Goal: Transaction & Acquisition: Purchase product/service

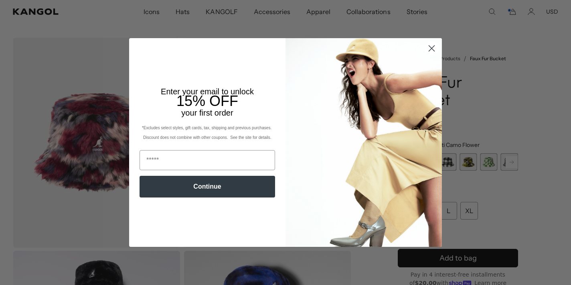
scroll to position [0, 165]
click at [434, 49] on circle "Close dialog" at bounding box center [431, 48] width 13 height 13
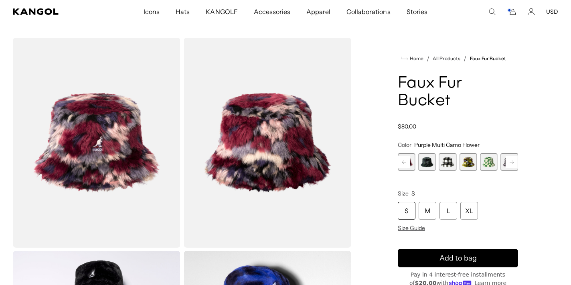
click at [430, 153] on span "4 of 12" at bounding box center [427, 161] width 17 height 17
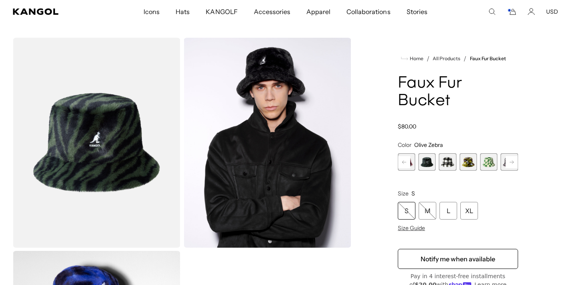
click at [407, 156] on rect at bounding box center [404, 162] width 12 height 12
click at [428, 153] on span "3 of 12" at bounding box center [427, 161] width 17 height 17
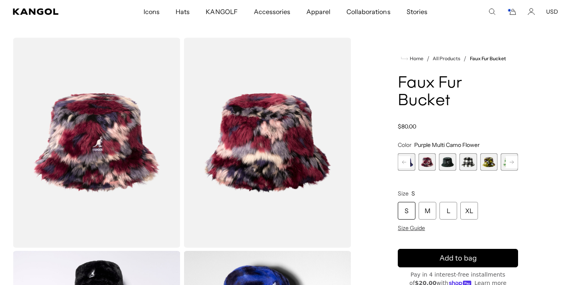
click at [409, 156] on rect at bounding box center [404, 162] width 12 height 12
click at [431, 153] on span "2 of 12" at bounding box center [427, 161] width 17 height 17
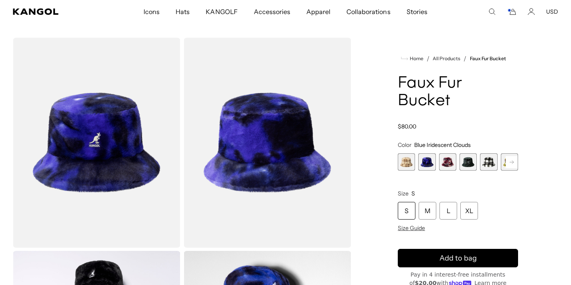
click at [411, 153] on span "1 of 12" at bounding box center [406, 161] width 17 height 17
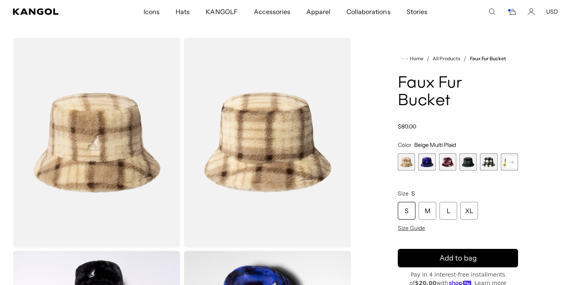
click at [486, 153] on span "5 of 12" at bounding box center [488, 161] width 17 height 17
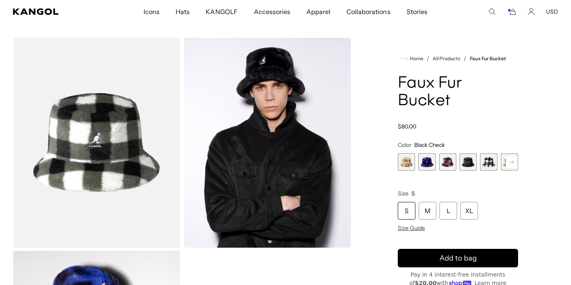
click at [510, 156] on rect at bounding box center [512, 162] width 12 height 12
click at [479, 153] on div "Beige Multi Plaid Variant sold out or unavailable Blue Iridescent Clouds Varian…" at bounding box center [438, 161] width 120 height 17
click at [485, 153] on span "6 of 12" at bounding box center [488, 161] width 17 height 17
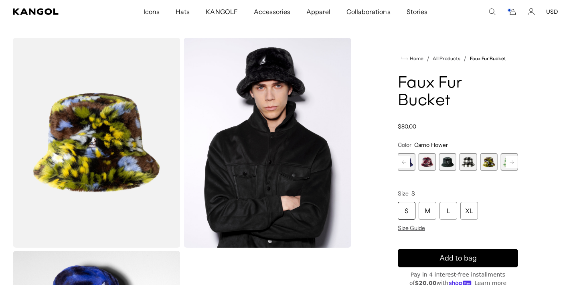
scroll to position [0, 165]
click at [506, 156] on button "Next" at bounding box center [512, 162] width 13 height 13
click at [475, 153] on span "7 of 12" at bounding box center [468, 161] width 17 height 17
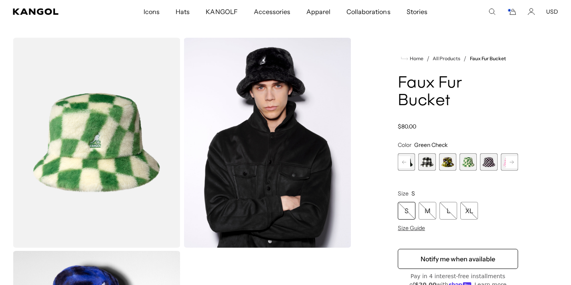
click at [488, 153] on span "8 of 12" at bounding box center [488, 161] width 17 height 17
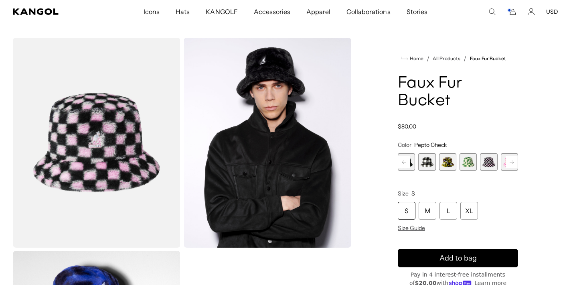
click at [507, 156] on rect at bounding box center [512, 162] width 12 height 12
click at [507, 153] on div "Previous Next Beige Multi Plaid Variant sold out or unavailable Blue Iridescent…" at bounding box center [458, 161] width 120 height 17
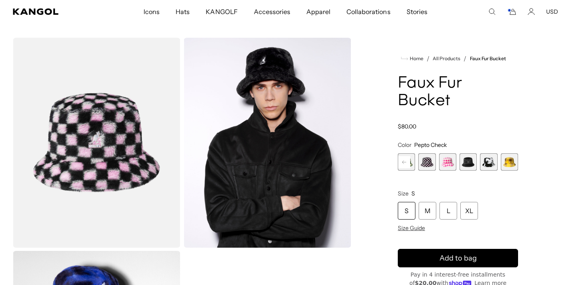
click at [513, 8] on icon "Cart" at bounding box center [512, 11] width 10 height 7
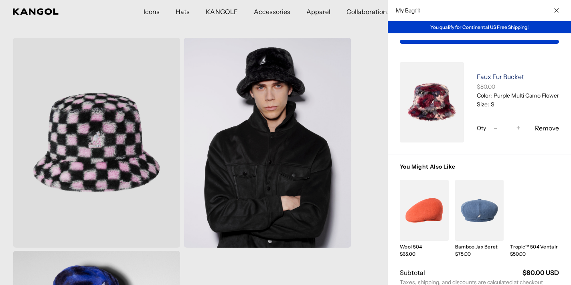
scroll to position [0, 0]
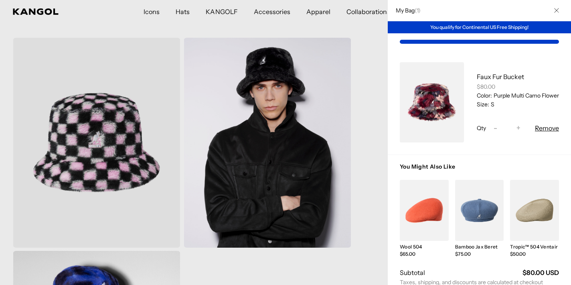
click at [427, 200] on link "My Bag" at bounding box center [424, 210] width 49 height 61
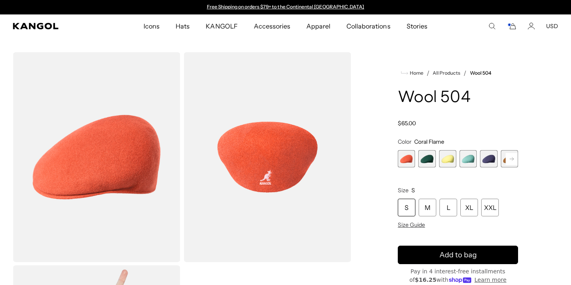
click at [431, 162] on span "2 of 21" at bounding box center [427, 158] width 17 height 17
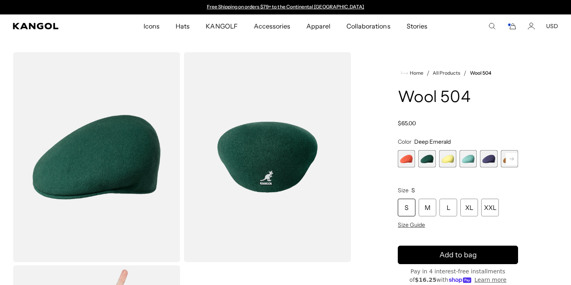
click at [447, 162] on span "3 of 21" at bounding box center [447, 158] width 17 height 17
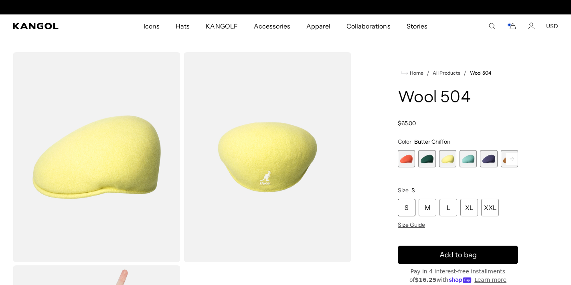
scroll to position [0, 165]
click at [431, 161] on span "2 of 21" at bounding box center [427, 158] width 17 height 17
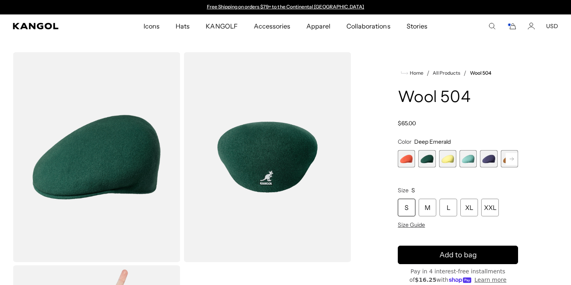
click at [512, 161] on rect at bounding box center [512, 159] width 12 height 12
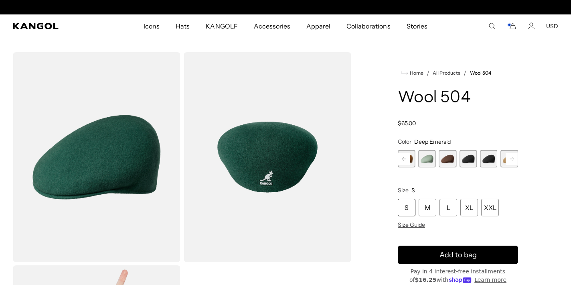
scroll to position [0, 165]
click at [512, 161] on rect at bounding box center [512, 159] width 12 height 12
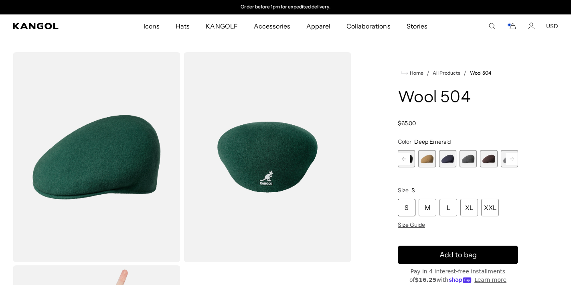
click at [491, 159] on span "14 of 21" at bounding box center [488, 158] width 17 height 17
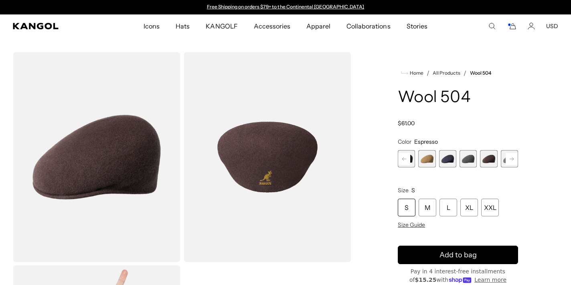
click at [475, 161] on span "13 of 21" at bounding box center [468, 158] width 17 height 17
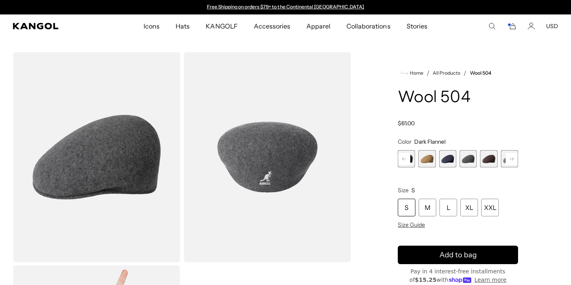
click at [458, 159] on div "Coral Flame Variant sold out or unavailable Deep Emerald Variant sold out or un…" at bounding box center [458, 158] width 120 height 17
click at [453, 159] on span "12 of 21" at bounding box center [447, 158] width 17 height 17
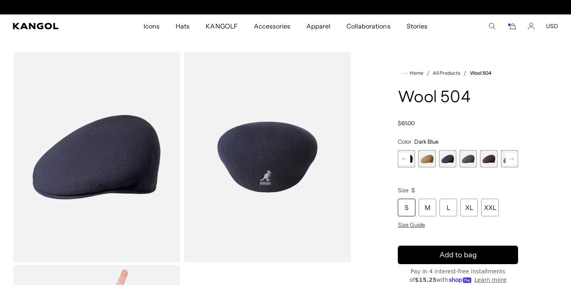
scroll to position [0, 165]
click at [433, 157] on span "11 of 21" at bounding box center [427, 158] width 17 height 17
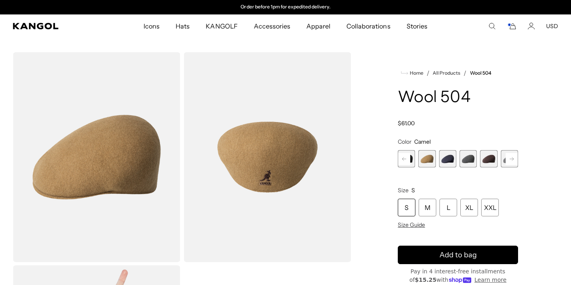
click at [412, 156] on span "10 of 21" at bounding box center [406, 158] width 17 height 17
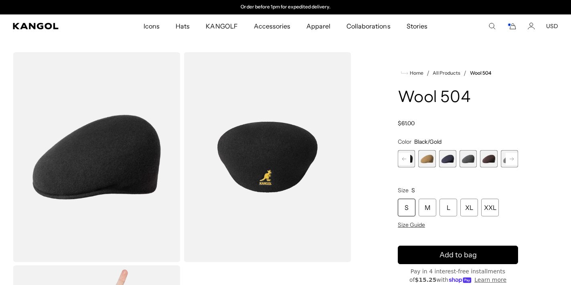
click at [409, 158] on rect at bounding box center [404, 159] width 12 height 12
click at [405, 159] on icon at bounding box center [405, 158] width 4 height 3
click at [428, 159] on span "9 of 21" at bounding box center [427, 158] width 17 height 17
click at [408, 159] on rect at bounding box center [404, 159] width 12 height 12
click at [433, 159] on span "8 of 21" at bounding box center [427, 158] width 17 height 17
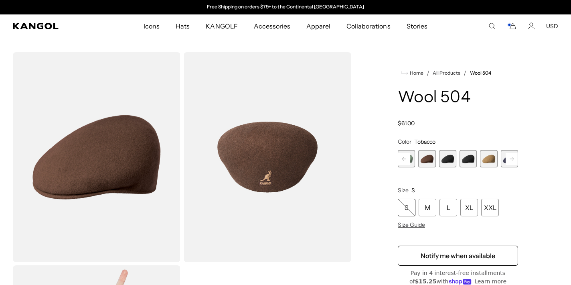
click at [409, 158] on rect at bounding box center [404, 159] width 12 height 12
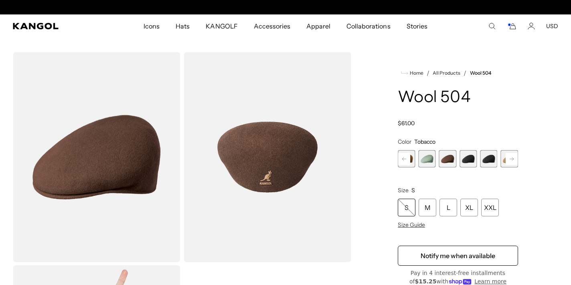
scroll to position [0, 165]
click at [429, 159] on span "7 of 21" at bounding box center [427, 158] width 17 height 17
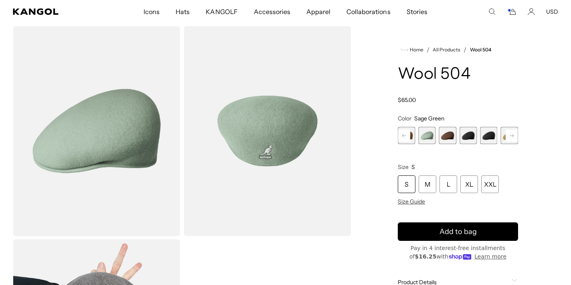
scroll to position [0, 165]
click at [410, 135] on rect at bounding box center [404, 136] width 12 height 12
click at [428, 136] on span "6 of 21" at bounding box center [427, 135] width 17 height 17
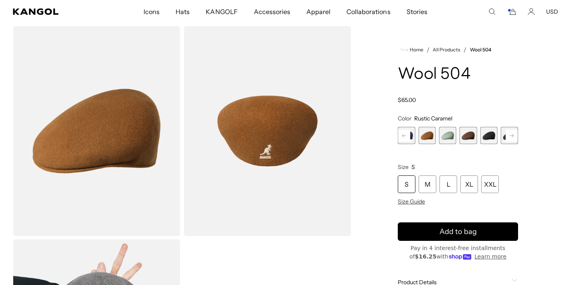
click at [409, 136] on rect at bounding box center [404, 136] width 12 height 12
click at [427, 137] on span "5 of 21" at bounding box center [427, 135] width 17 height 17
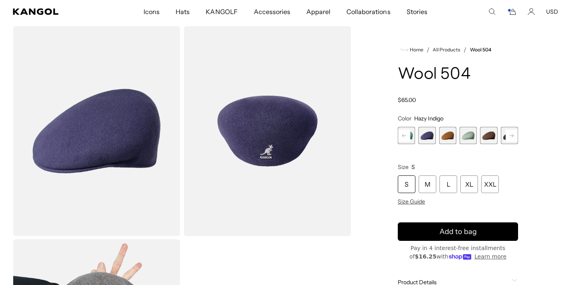
click at [408, 134] on rect at bounding box center [404, 136] width 12 height 12
click at [423, 138] on span "4 of 21" at bounding box center [427, 135] width 17 height 17
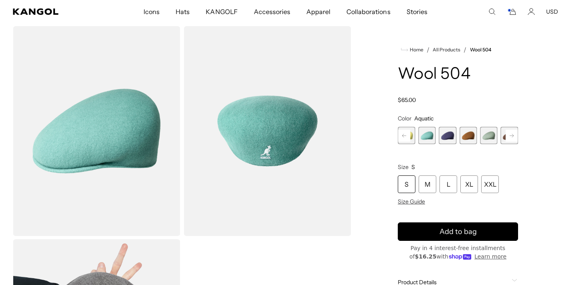
click at [409, 136] on rect at bounding box center [404, 136] width 12 height 12
click at [425, 137] on span "3 of 21" at bounding box center [427, 135] width 17 height 17
click at [429, 136] on span "3 of 21" at bounding box center [427, 135] width 17 height 17
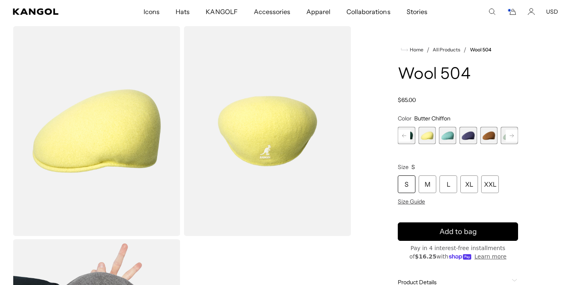
click at [407, 134] on rect at bounding box center [404, 136] width 12 height 12
click at [434, 136] on span "2 of 21" at bounding box center [427, 135] width 17 height 17
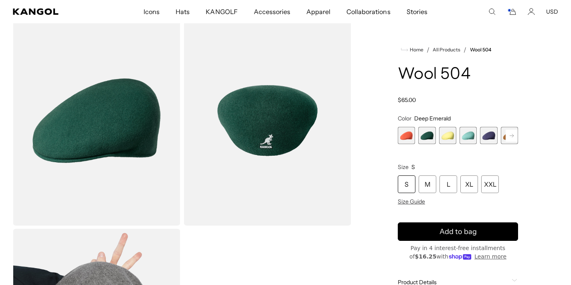
scroll to position [26, 0]
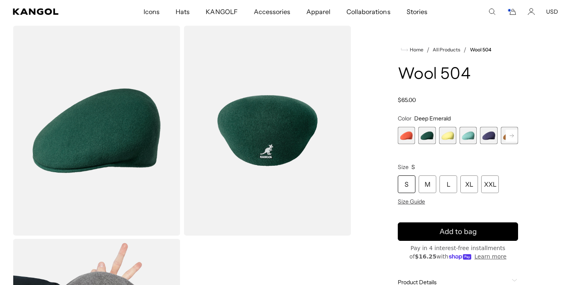
click at [413, 135] on span "1 of 21" at bounding box center [406, 135] width 17 height 17
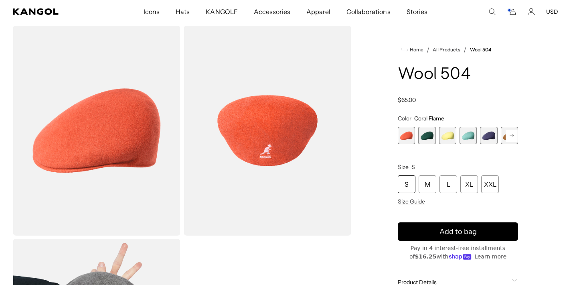
click at [412, 183] on div "S" at bounding box center [407, 184] width 18 height 18
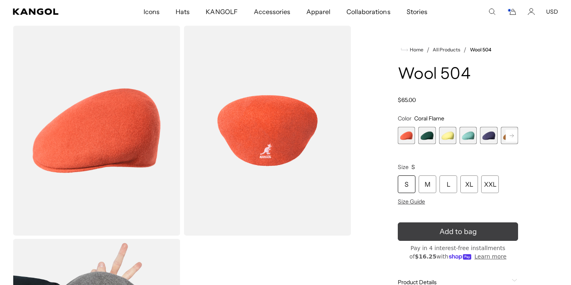
click at [428, 231] on button "Add to bag" at bounding box center [458, 231] width 120 height 18
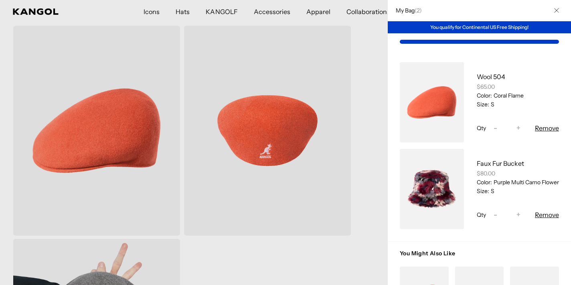
click at [380, 94] on div at bounding box center [285, 142] width 571 height 285
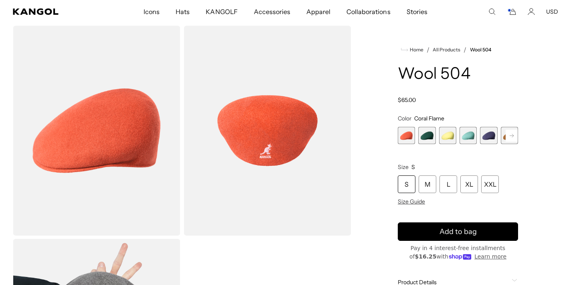
click at [507, 137] on rect at bounding box center [512, 136] width 12 height 12
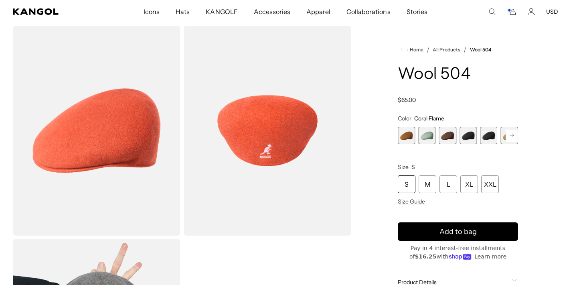
click at [507, 137] on rect at bounding box center [512, 136] width 12 height 12
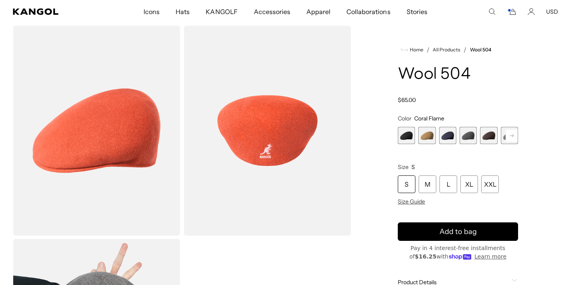
click at [507, 137] on rect at bounding box center [512, 136] width 12 height 12
click at [473, 139] on span "17 of 21" at bounding box center [468, 135] width 17 height 17
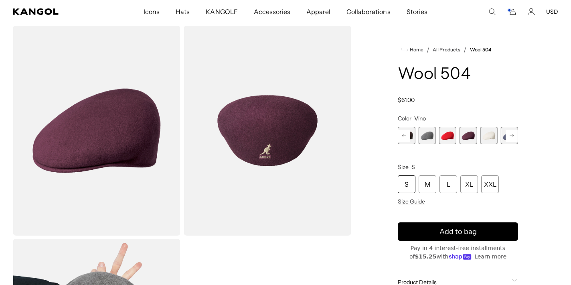
scroll to position [0, 165]
click at [510, 138] on rect at bounding box center [512, 136] width 12 height 12
click at [510, 138] on div "Previous Next Coral Flame Variant sold out or unavailable Deep Emerald Variant …" at bounding box center [458, 135] width 120 height 17
click at [510, 138] on span "21 of 21" at bounding box center [509, 135] width 17 height 17
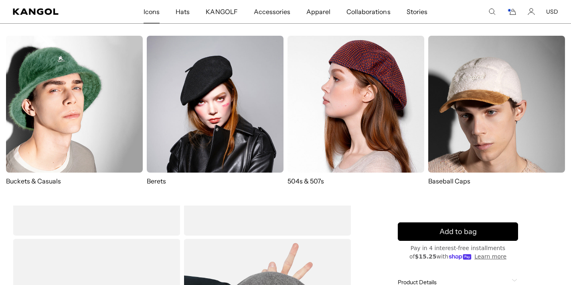
click at [364, 97] on img at bounding box center [356, 104] width 137 height 137
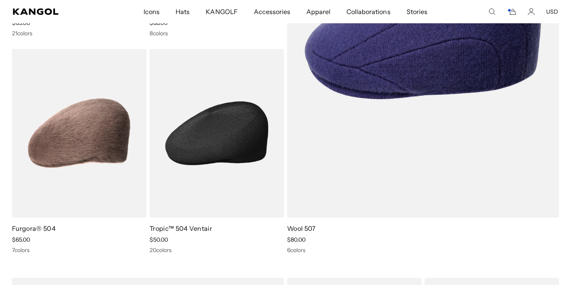
scroll to position [0, 165]
click at [243, 139] on img at bounding box center [217, 133] width 134 height 169
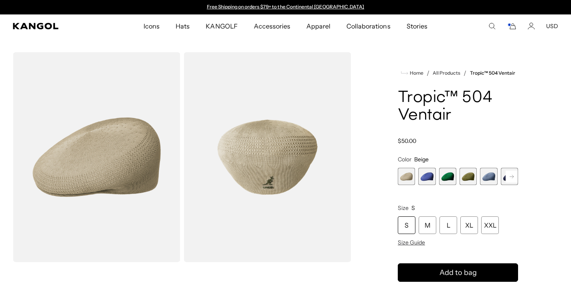
click at [469, 179] on span "4 of 22" at bounding box center [468, 176] width 17 height 17
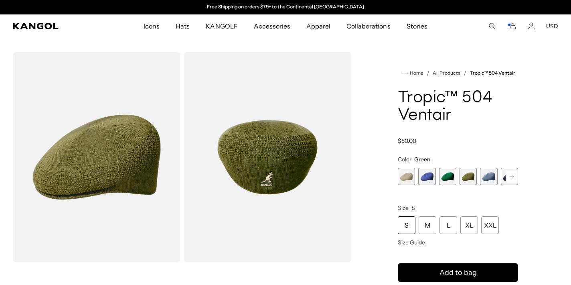
click at [516, 179] on rect at bounding box center [512, 177] width 12 height 12
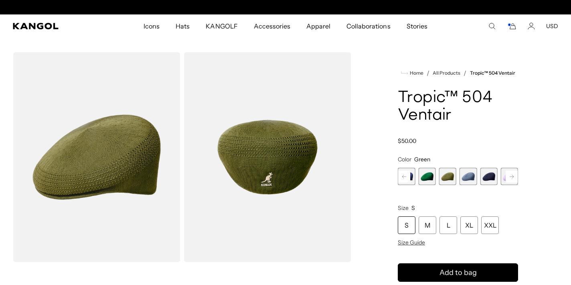
click at [516, 179] on rect at bounding box center [512, 177] width 12 height 12
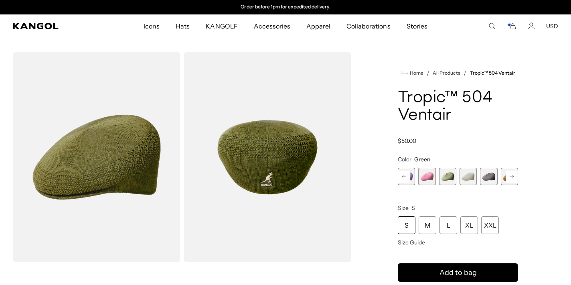
click at [516, 179] on rect at bounding box center [512, 177] width 12 height 12
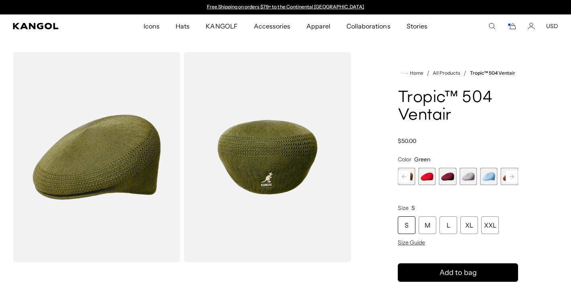
click at [516, 179] on rect at bounding box center [512, 177] width 12 height 12
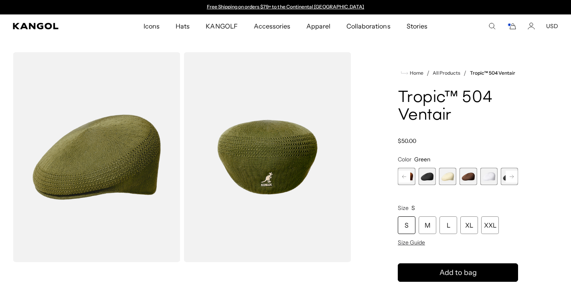
click at [516, 179] on rect at bounding box center [512, 177] width 12 height 12
click at [516, 179] on span "22 of 22" at bounding box center [509, 176] width 17 height 17
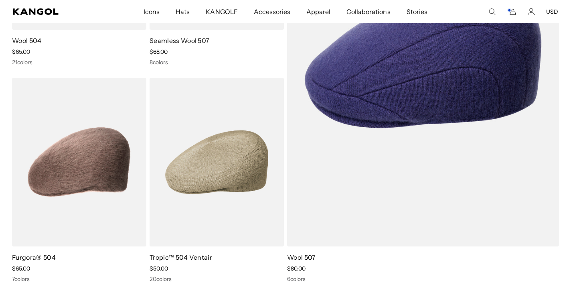
scroll to position [232, 0]
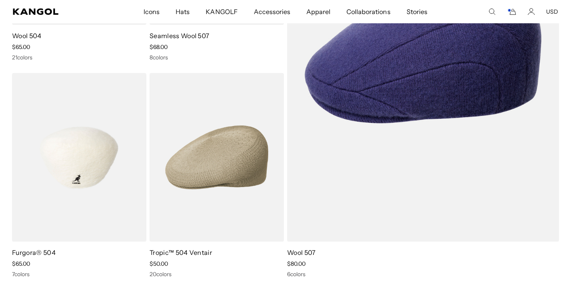
click at [100, 146] on img at bounding box center [79, 157] width 134 height 169
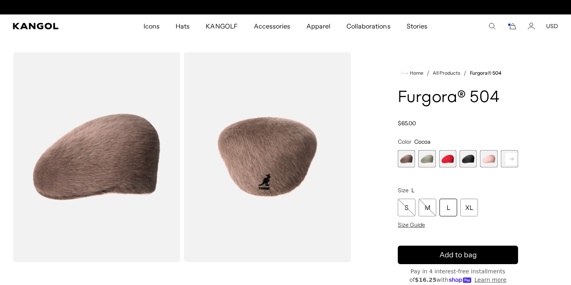
click at [516, 163] on rect at bounding box center [512, 159] width 12 height 12
click at [516, 163] on div "Previous Next Cocoa Variant sold out or unavailable [PERSON_NAME] Grey Variant …" at bounding box center [458, 158] width 120 height 17
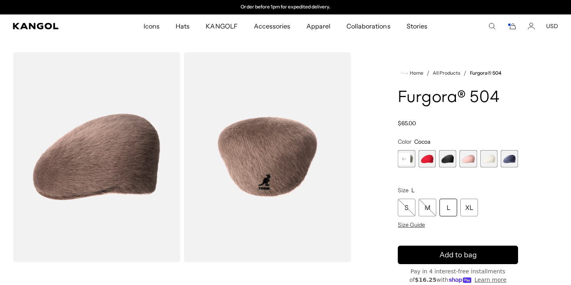
click at [516, 163] on span "7 of 7" at bounding box center [509, 158] width 17 height 17
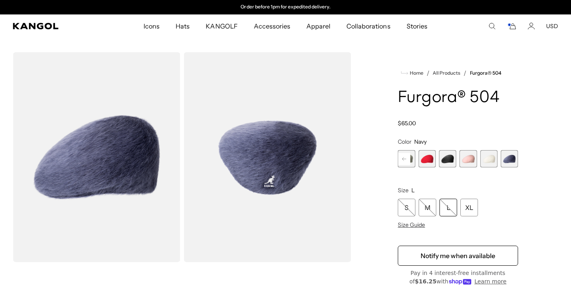
click at [497, 163] on span "6 of 7" at bounding box center [488, 158] width 17 height 17
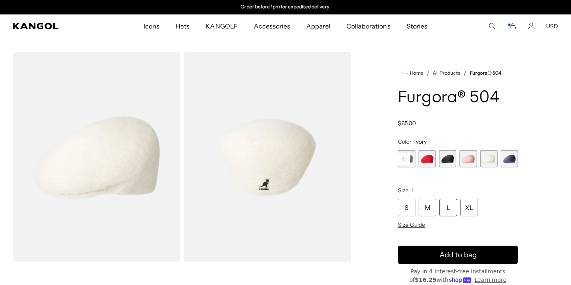
click at [473, 163] on span "5 of 7" at bounding box center [468, 158] width 17 height 17
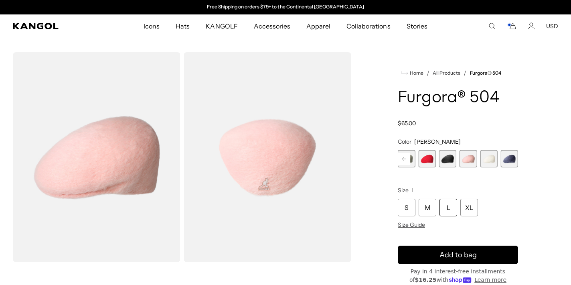
click at [453, 161] on span "4 of 7" at bounding box center [447, 158] width 17 height 17
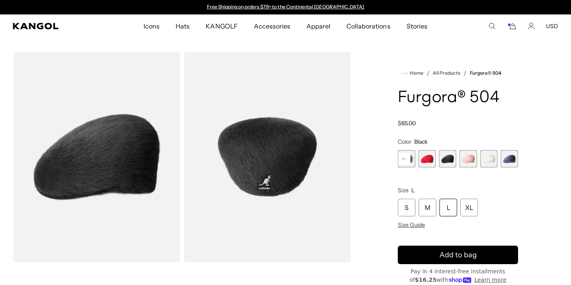
click at [432, 159] on span "3 of 7" at bounding box center [427, 158] width 17 height 17
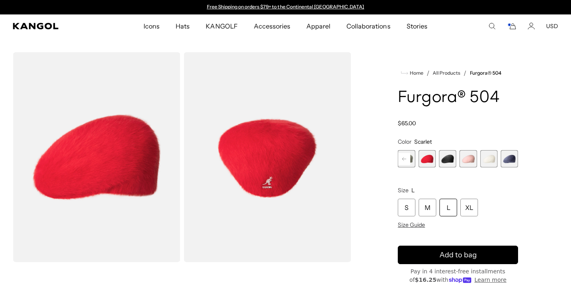
click at [407, 158] on rect at bounding box center [404, 159] width 12 height 12
click at [433, 161] on span "2 of 7" at bounding box center [427, 158] width 17 height 17
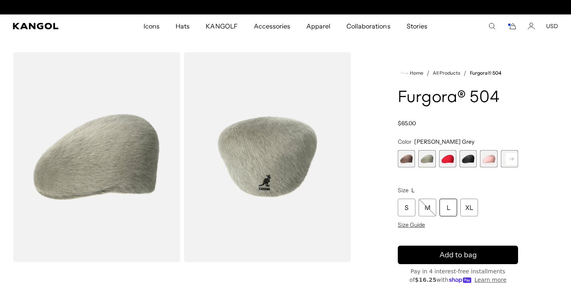
scroll to position [0, 165]
click at [406, 162] on span "1 of 7" at bounding box center [406, 158] width 17 height 17
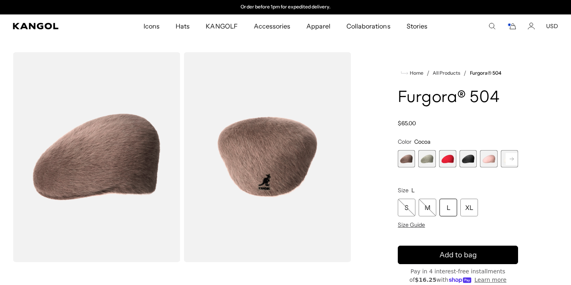
click at [474, 161] on span "4 of 7" at bounding box center [468, 158] width 17 height 17
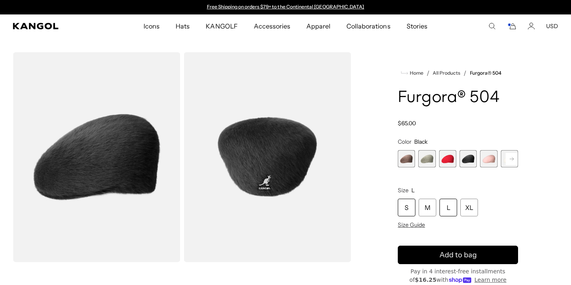
click at [411, 203] on div "S" at bounding box center [407, 208] width 18 height 18
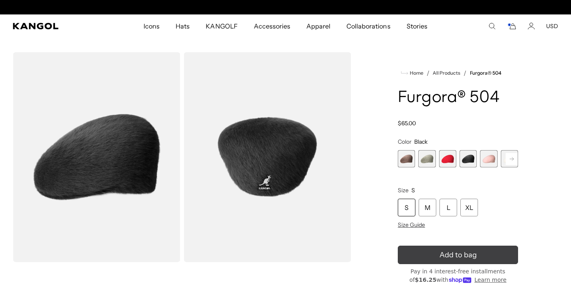
scroll to position [0, 165]
click at [438, 253] on button "Add to bag" at bounding box center [458, 255] width 120 height 18
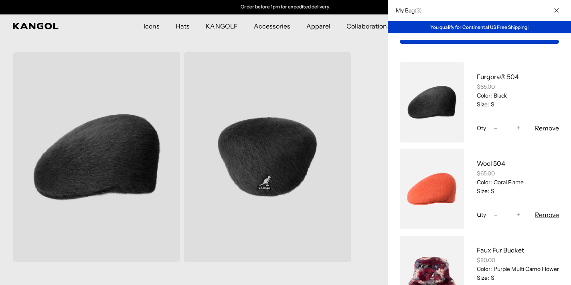
click at [303, 51] on div at bounding box center [285, 142] width 571 height 285
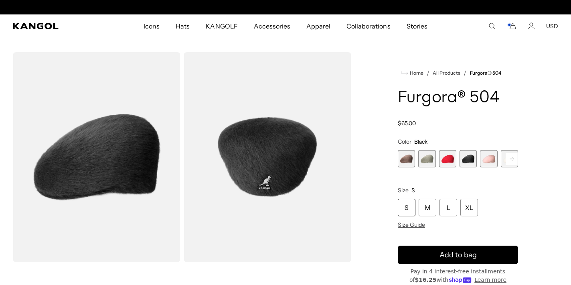
scroll to position [0, 0]
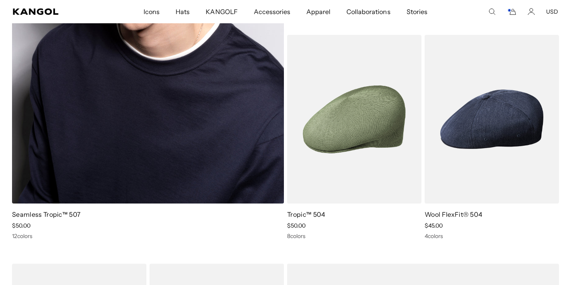
scroll to position [720, 0]
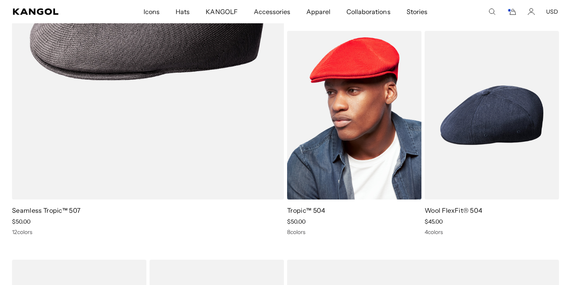
click at [335, 154] on img at bounding box center [354, 115] width 134 height 169
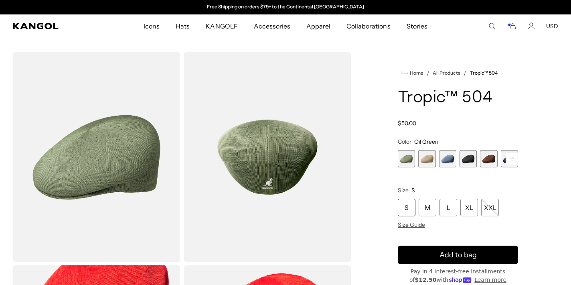
click at [514, 159] on icon at bounding box center [512, 158] width 4 height 3
click at [488, 160] on span "6 of 9" at bounding box center [488, 158] width 17 height 17
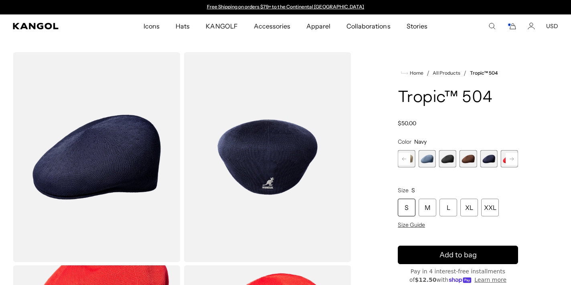
click at [515, 159] on rect at bounding box center [512, 159] width 12 height 12
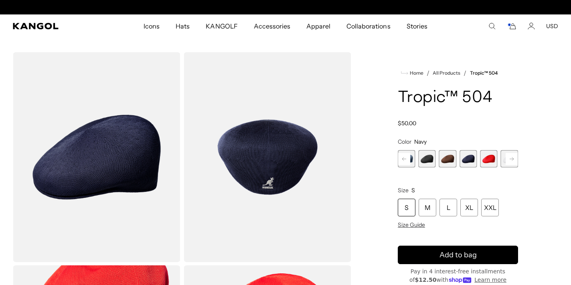
scroll to position [0, 165]
click at [515, 159] on rect at bounding box center [512, 159] width 12 height 12
click at [515, 159] on span "9 of 9" at bounding box center [509, 158] width 17 height 17
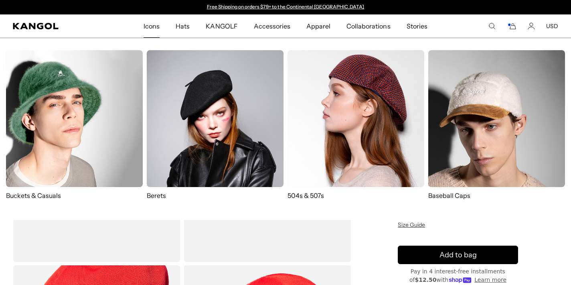
click at [204, 111] on img at bounding box center [215, 118] width 137 height 137
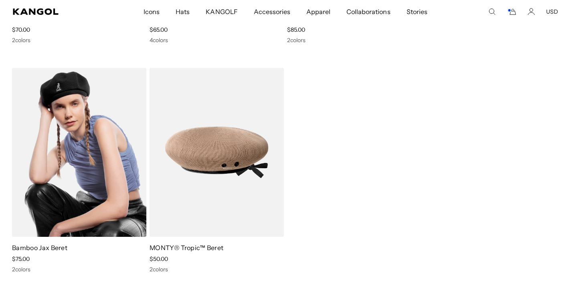
scroll to position [474, 0]
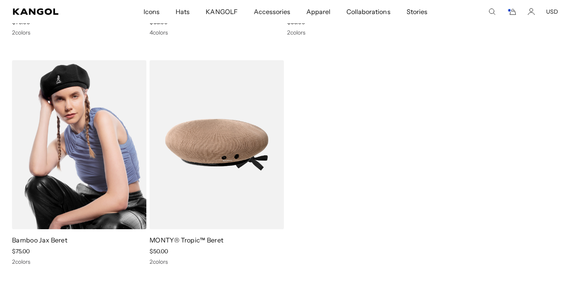
click at [103, 185] on img at bounding box center [79, 144] width 134 height 169
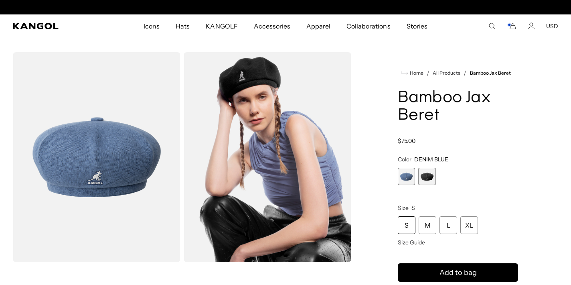
scroll to position [0, 165]
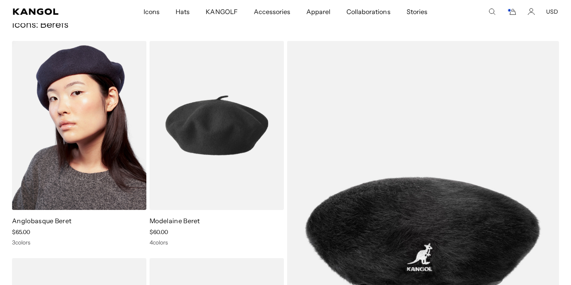
scroll to position [55, 0]
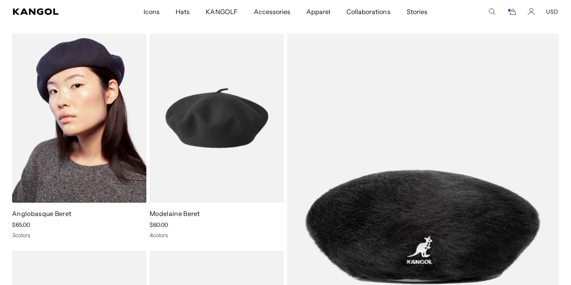
click at [109, 145] on img at bounding box center [79, 118] width 134 height 169
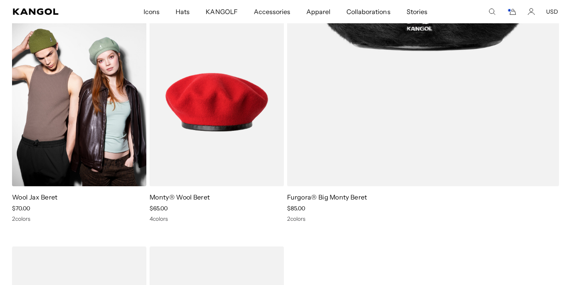
scroll to position [0, 165]
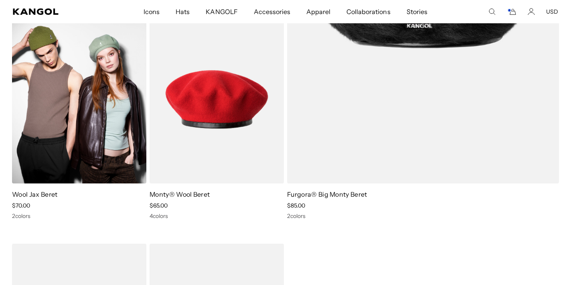
click at [131, 157] on img at bounding box center [79, 99] width 134 height 169
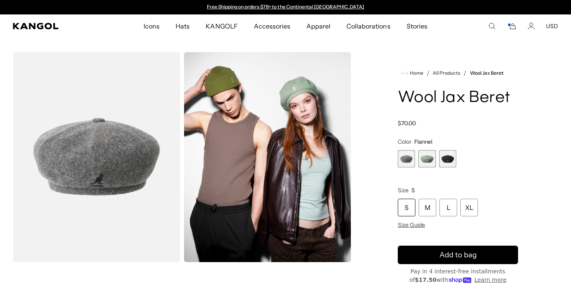
click at [427, 157] on span "2 of 3" at bounding box center [427, 158] width 17 height 17
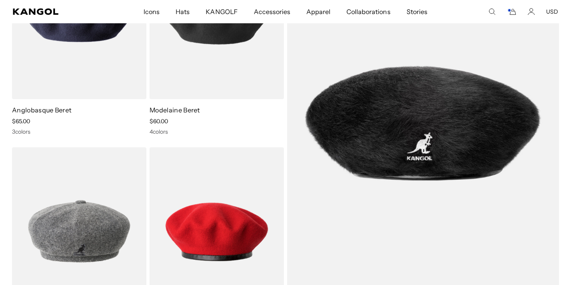
scroll to position [107, 0]
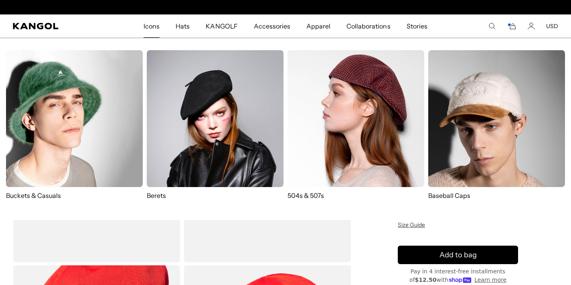
scroll to position [0, 165]
click at [63, 136] on img at bounding box center [74, 118] width 137 height 137
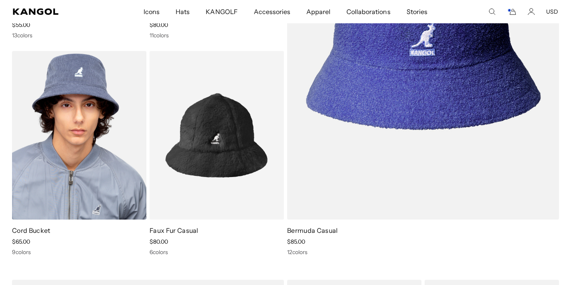
scroll to position [258, 0]
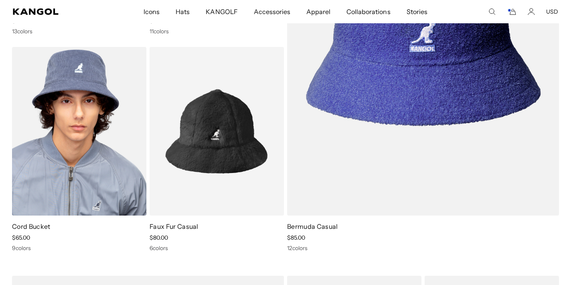
click at [96, 171] on img at bounding box center [79, 131] width 134 height 169
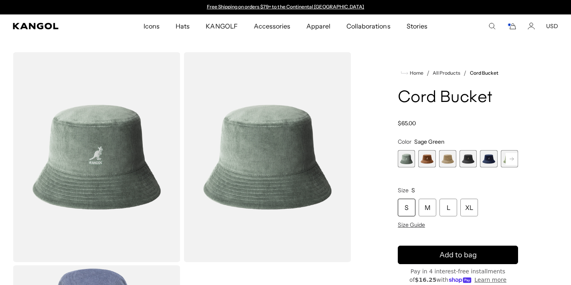
click at [428, 156] on span "2 of 9" at bounding box center [427, 158] width 17 height 17
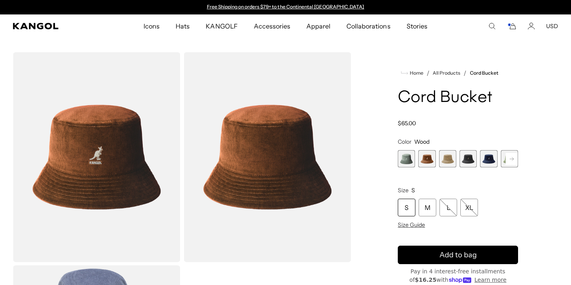
click at [449, 157] on span "3 of 9" at bounding box center [447, 158] width 17 height 17
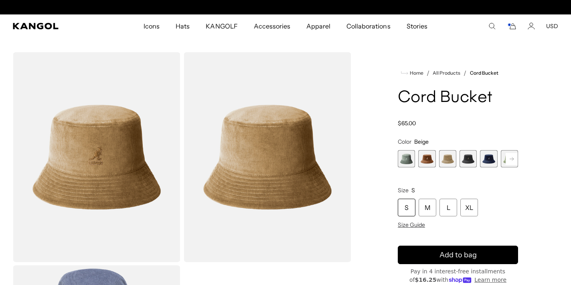
click at [470, 160] on span "4 of 9" at bounding box center [468, 158] width 17 height 17
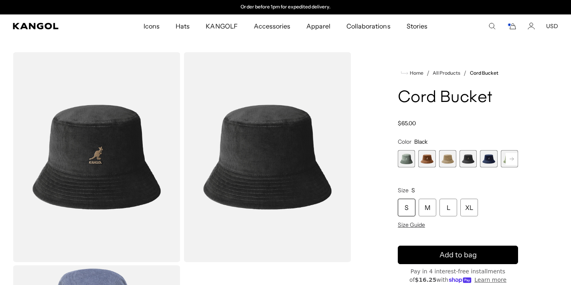
click at [491, 161] on span "5 of 9" at bounding box center [488, 158] width 17 height 17
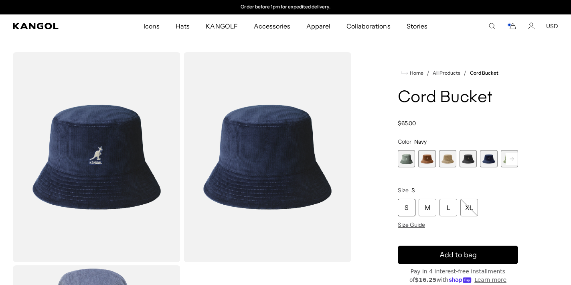
click at [511, 161] on rect at bounding box center [512, 159] width 12 height 12
click at [475, 164] on span "6 of 9" at bounding box center [468, 158] width 17 height 17
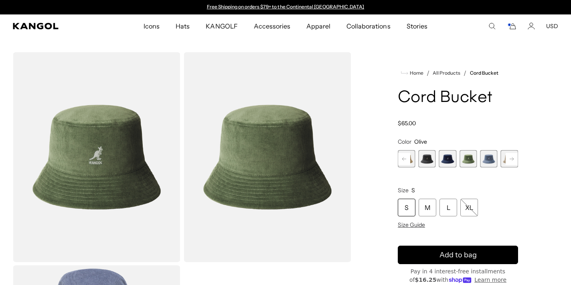
click at [518, 157] on rect at bounding box center [512, 159] width 12 height 12
click at [518, 157] on span "9 of 9" at bounding box center [509, 158] width 17 height 17
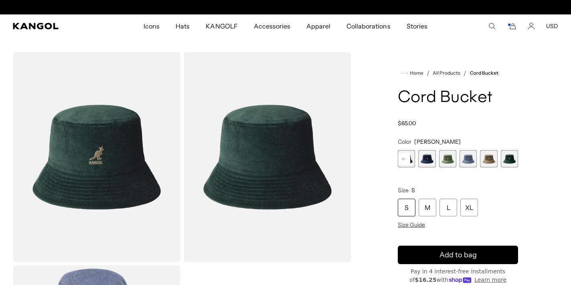
scroll to position [0, 165]
click at [494, 161] on span "8 of 9" at bounding box center [488, 158] width 17 height 17
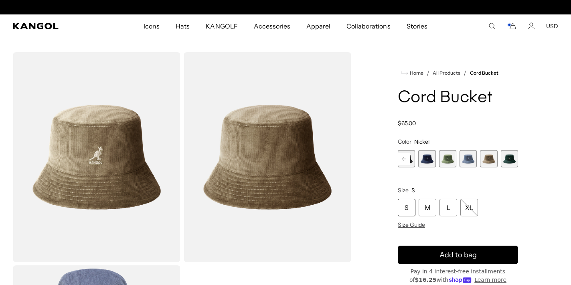
scroll to position [0, 165]
click at [474, 159] on span "7 of 9" at bounding box center [468, 158] width 17 height 17
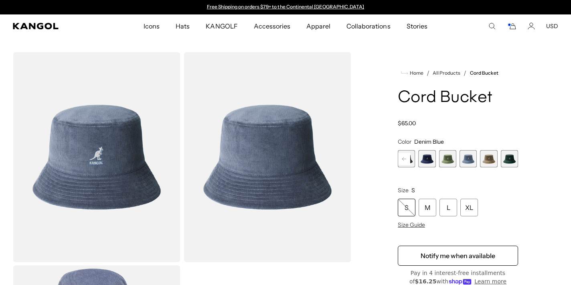
click at [454, 159] on span "6 of 9" at bounding box center [447, 158] width 17 height 17
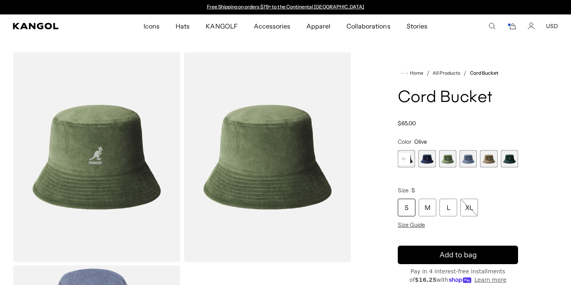
click at [435, 161] on span "5 of 9" at bounding box center [427, 158] width 17 height 17
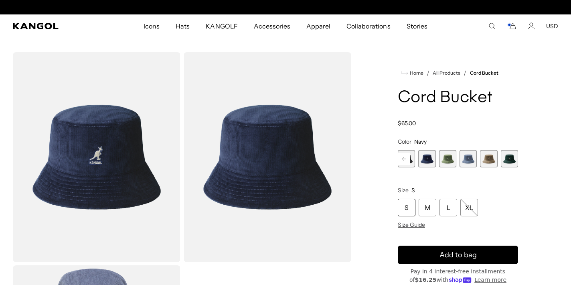
click at [408, 159] on rect at bounding box center [404, 159] width 12 height 12
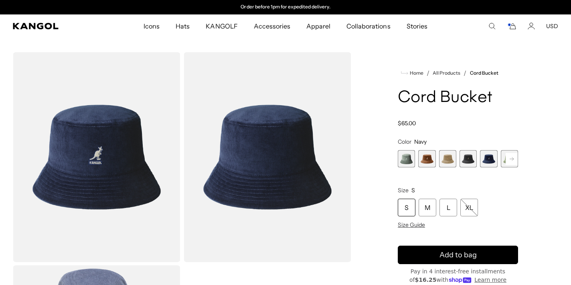
click at [408, 159] on span "1 of 9" at bounding box center [406, 158] width 17 height 17
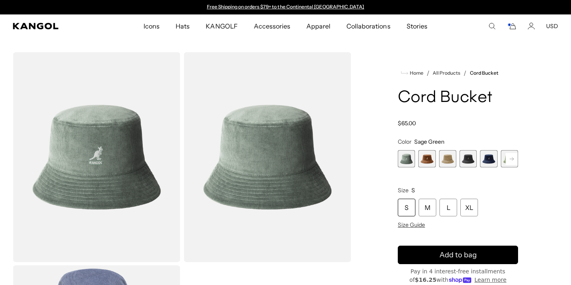
click at [430, 163] on span "2 of 9" at bounding box center [427, 158] width 17 height 17
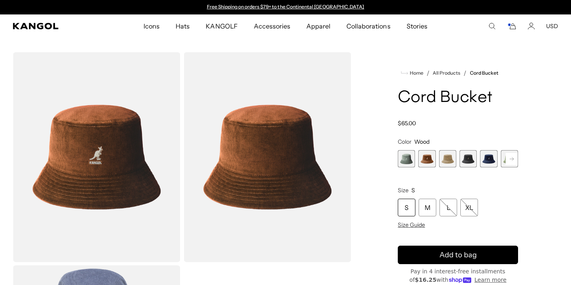
click at [446, 163] on span "3 of 9" at bounding box center [447, 158] width 17 height 17
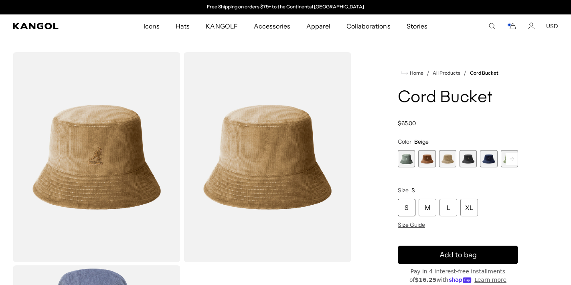
click at [466, 162] on span "4 of 9" at bounding box center [468, 158] width 17 height 17
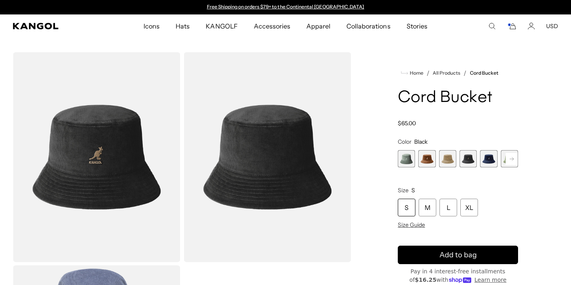
click at [488, 162] on span "5 of 9" at bounding box center [488, 158] width 17 height 17
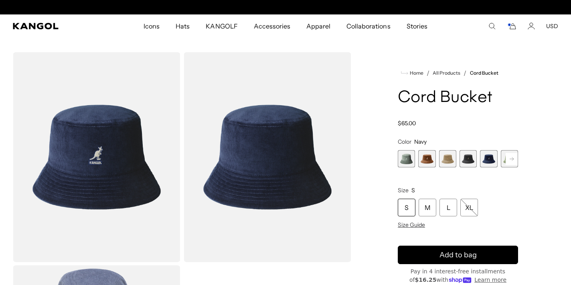
scroll to position [0, 165]
click at [506, 162] on button "Next" at bounding box center [512, 158] width 13 height 13
click at [492, 162] on span "6 of 9" at bounding box center [488, 158] width 17 height 17
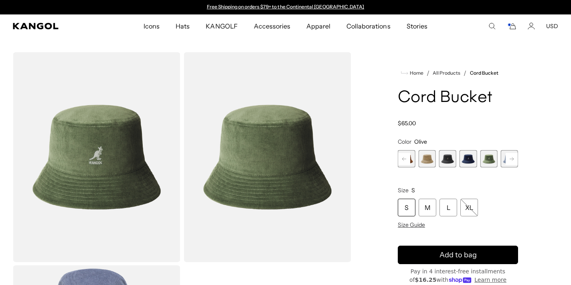
click at [411, 158] on button "Previous" at bounding box center [404, 158] width 13 height 13
click at [411, 158] on div "Previous Next Sage Green Variant sold out or unavailable Wood Variant sold out …" at bounding box center [458, 158] width 120 height 17
click at [411, 158] on span "1 of 9" at bounding box center [406, 158] width 17 height 17
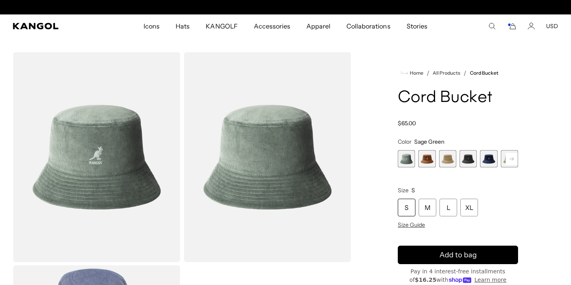
scroll to position [0, 165]
click at [515, 160] on rect at bounding box center [512, 159] width 12 height 12
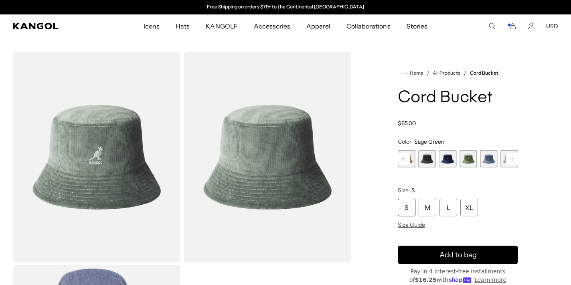
click at [476, 160] on span "6 of 9" at bounding box center [468, 158] width 17 height 17
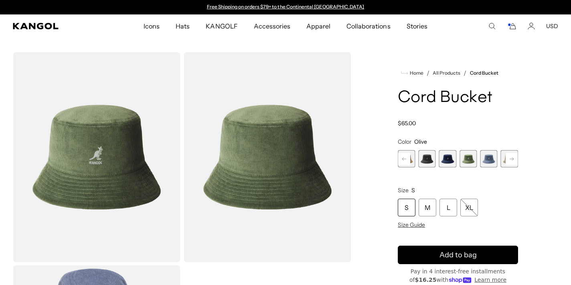
click at [510, 160] on rect at bounding box center [512, 159] width 12 height 12
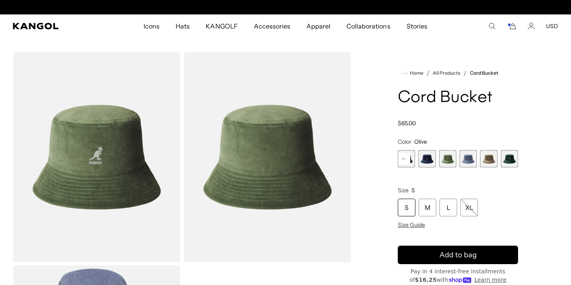
scroll to position [0, 165]
click at [510, 161] on span "9 of 9" at bounding box center [509, 158] width 17 height 17
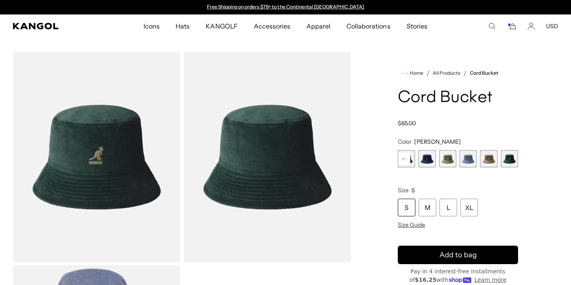
click at [448, 160] on span "6 of 9" at bounding box center [447, 158] width 17 height 17
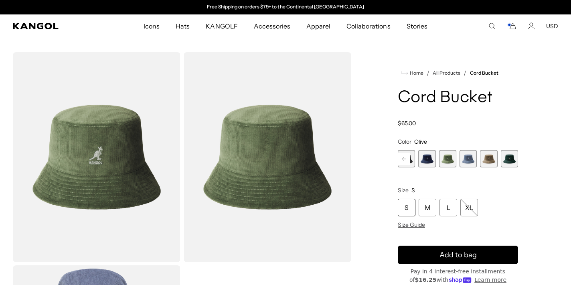
click at [408, 159] on rect at bounding box center [404, 159] width 12 height 12
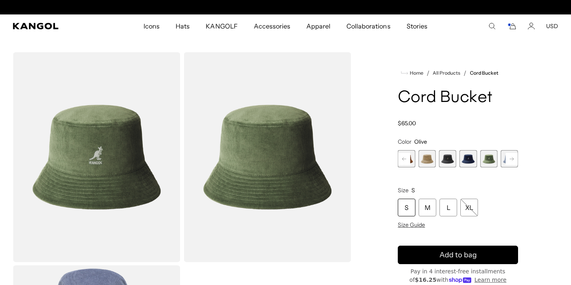
scroll to position [0, 165]
click at [410, 159] on rect at bounding box center [404, 159] width 12 height 12
click at [409, 160] on span "1 of 9" at bounding box center [406, 158] width 17 height 17
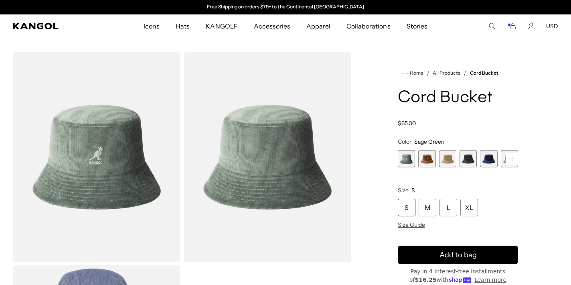
click at [504, 160] on span "6 of 9" at bounding box center [509, 158] width 17 height 17
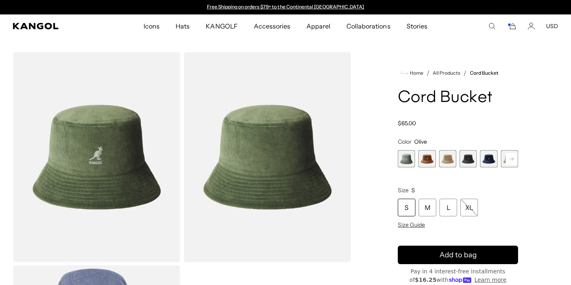
click at [415, 207] on div "S" at bounding box center [407, 208] width 18 height 18
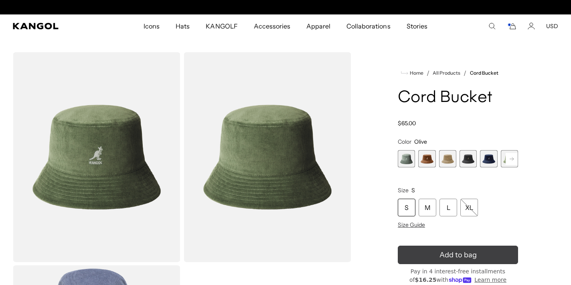
scroll to position [0, 165]
click at [448, 257] on span "Add to bag" at bounding box center [458, 255] width 37 height 11
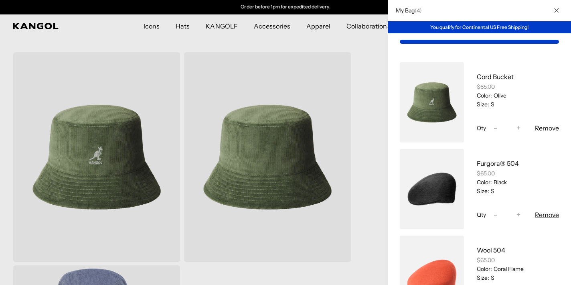
click at [180, 48] on div at bounding box center [285, 142] width 571 height 285
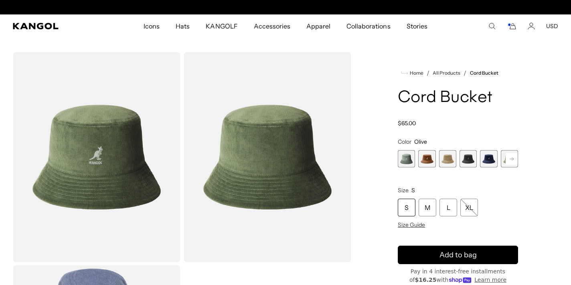
scroll to position [0, 0]
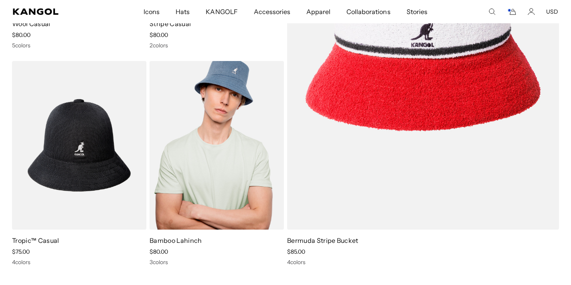
scroll to position [0, 165]
click at [254, 211] on img at bounding box center [217, 145] width 134 height 169
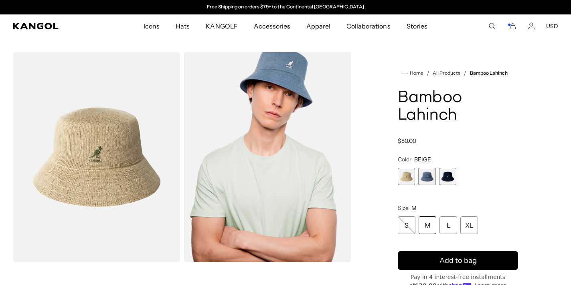
click at [513, 25] on icon "Cart" at bounding box center [512, 25] width 10 height 7
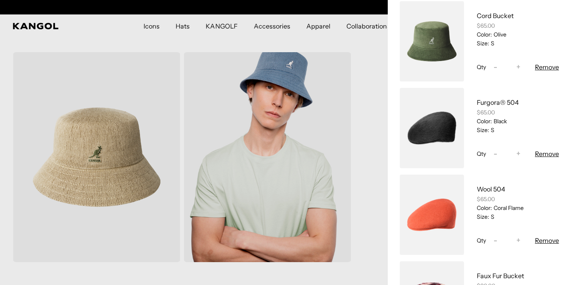
scroll to position [0, 165]
click at [543, 154] on button "Remove" at bounding box center [547, 154] width 24 height 10
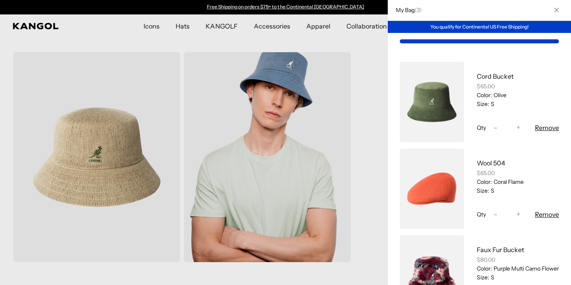
scroll to position [0, 0]
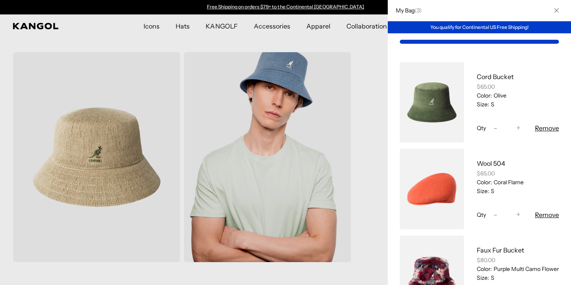
click at [363, 91] on div at bounding box center [285, 142] width 571 height 285
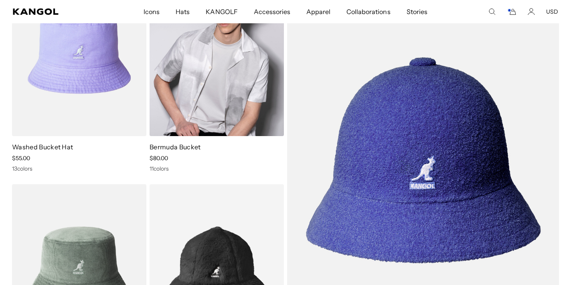
click at [183, 116] on img at bounding box center [217, 51] width 134 height 169
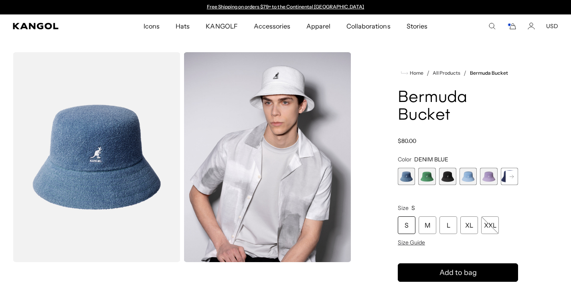
click at [512, 174] on rect at bounding box center [512, 177] width 12 height 12
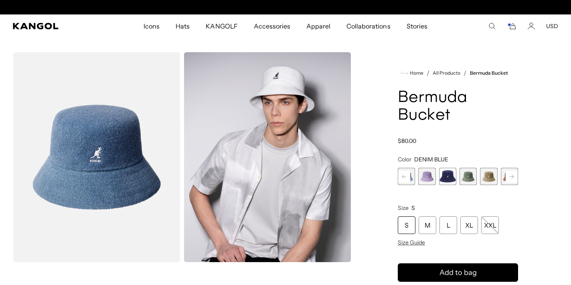
click at [473, 181] on span "7 of 11" at bounding box center [468, 176] width 17 height 17
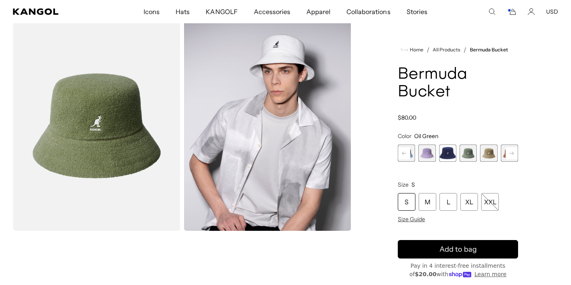
scroll to position [0, 165]
click at [512, 155] on rect at bounding box center [512, 153] width 12 height 12
click at [512, 155] on span "11 of 11" at bounding box center [509, 152] width 17 height 17
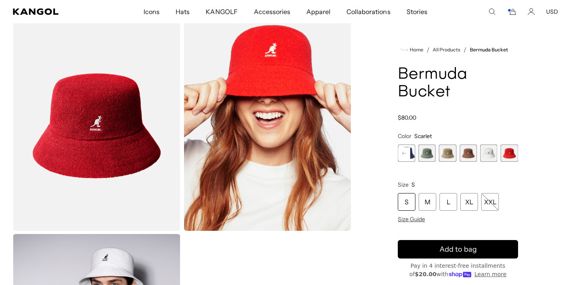
click at [495, 155] on span "10 of 11" at bounding box center [488, 152] width 17 height 17
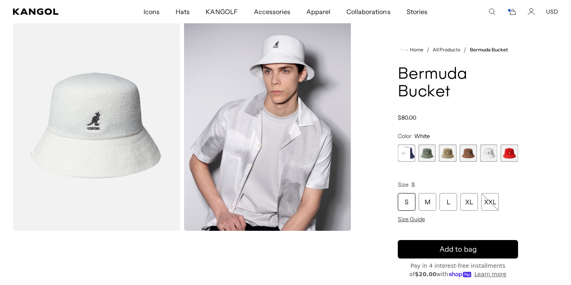
click at [472, 156] on span "9 of 11" at bounding box center [468, 152] width 17 height 17
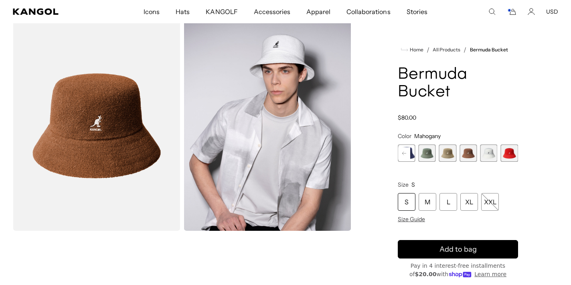
scroll to position [0, 165]
click at [455, 156] on span "8 of 11" at bounding box center [447, 152] width 17 height 17
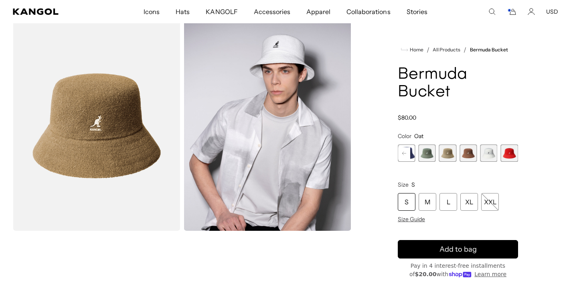
click at [433, 157] on span "7 of 11" at bounding box center [427, 152] width 17 height 17
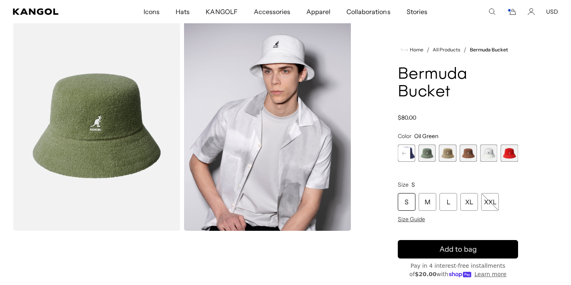
click at [409, 154] on rect at bounding box center [404, 153] width 12 height 12
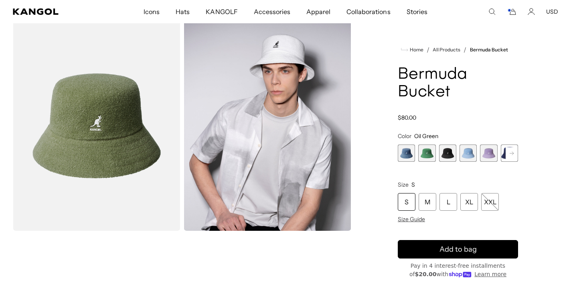
click at [428, 150] on span "2 of 11" at bounding box center [427, 152] width 17 height 17
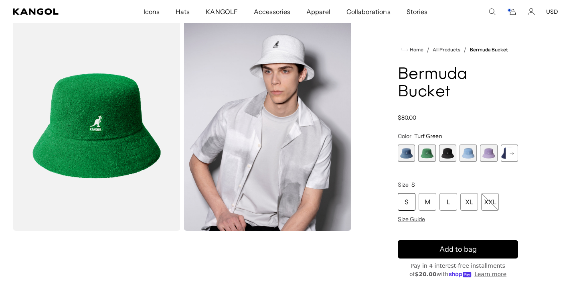
click at [414, 155] on span "1 of 11" at bounding box center [406, 152] width 17 height 17
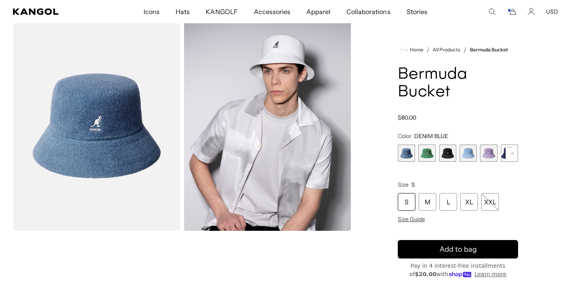
click at [509, 156] on rect at bounding box center [512, 153] width 12 height 12
click at [492, 151] on span "7 of 11" at bounding box center [488, 152] width 17 height 17
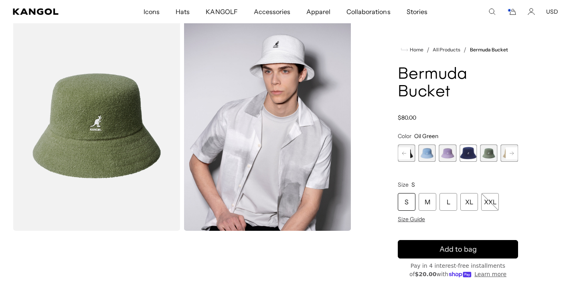
scroll to position [0, 165]
click at [412, 204] on div "S" at bounding box center [407, 202] width 18 height 18
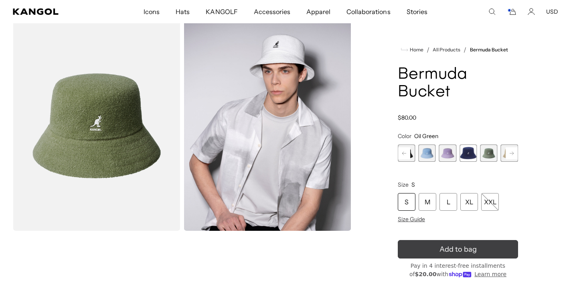
click at [436, 245] on button "Add to bag" at bounding box center [458, 249] width 120 height 18
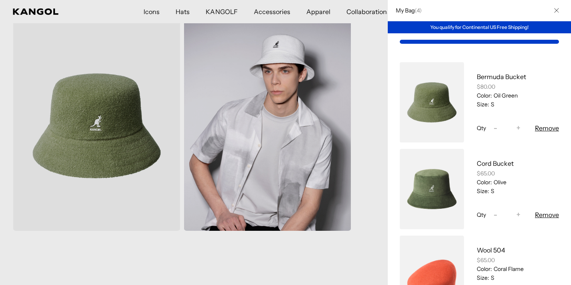
scroll to position [0, 0]
click at [373, 124] on div at bounding box center [285, 142] width 571 height 285
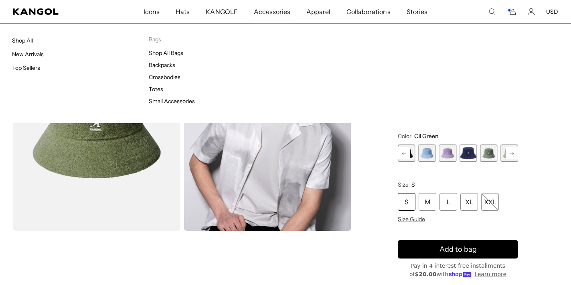
scroll to position [0, 165]
click at [261, 16] on span "Accessories" at bounding box center [272, 11] width 37 height 23
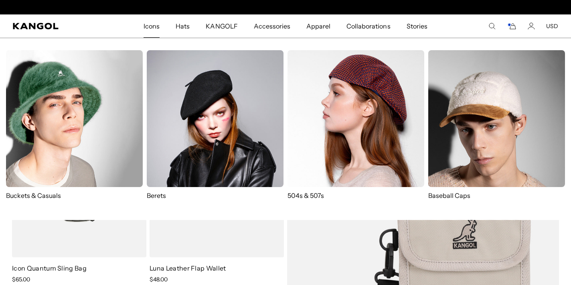
scroll to position [0, 165]
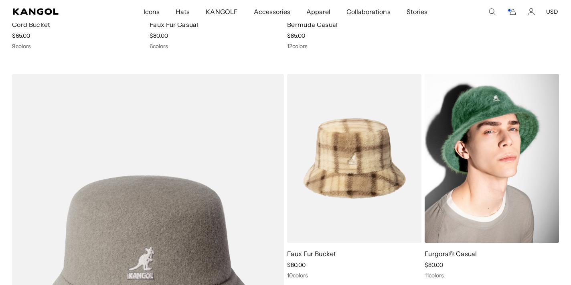
click at [431, 203] on img at bounding box center [492, 158] width 134 height 169
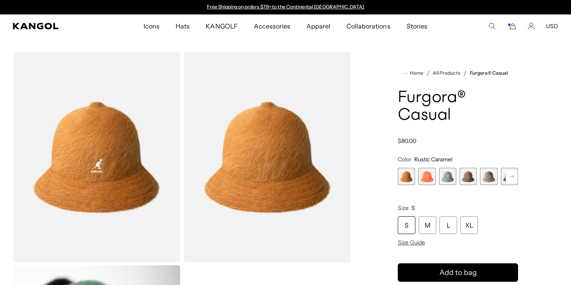
click at [428, 173] on span "2 of 12" at bounding box center [427, 176] width 17 height 17
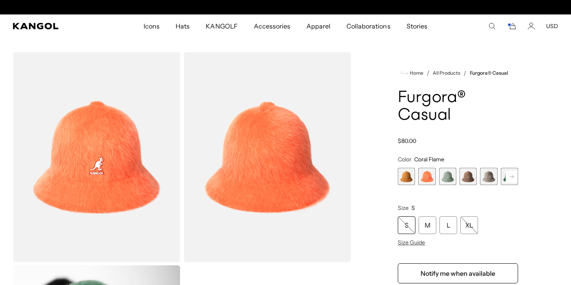
scroll to position [0, 165]
click at [408, 179] on span "1 of 12" at bounding box center [406, 176] width 17 height 17
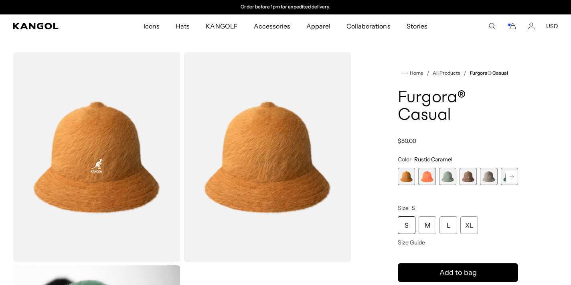
click at [420, 179] on span "2 of 12" at bounding box center [427, 176] width 17 height 17
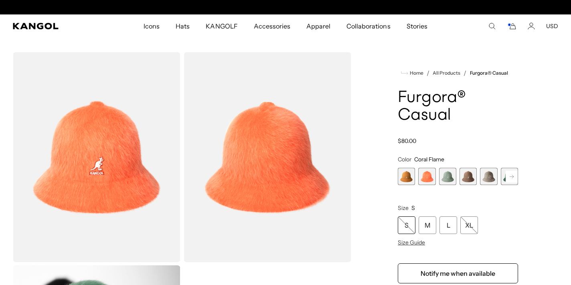
click at [448, 179] on span "3 of 12" at bounding box center [447, 176] width 17 height 17
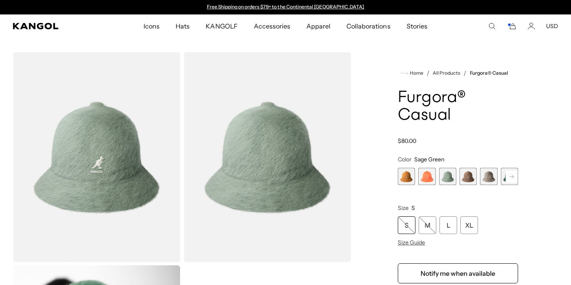
click at [467, 178] on span "4 of 12" at bounding box center [468, 176] width 17 height 17
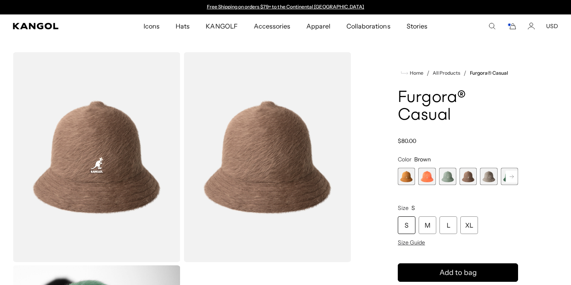
click at [486, 179] on span "5 of 12" at bounding box center [488, 176] width 17 height 17
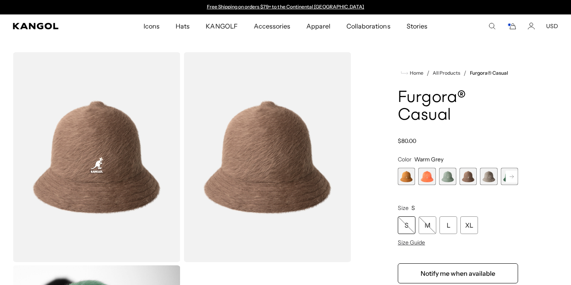
click at [509, 178] on rect at bounding box center [512, 177] width 12 height 12
click at [486, 178] on span "6 of 12" at bounding box center [488, 176] width 17 height 17
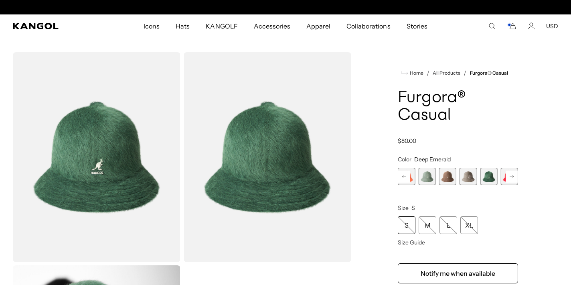
scroll to position [0, 165]
click at [511, 176] on rect at bounding box center [512, 177] width 12 height 12
click at [494, 176] on span "7 of 12" at bounding box center [488, 176] width 17 height 17
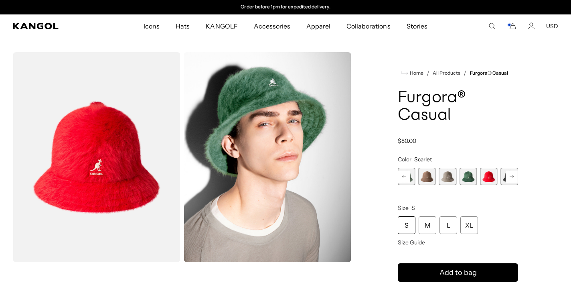
click at [509, 176] on rect at bounding box center [512, 177] width 12 height 12
click at [487, 178] on span "8 of 12" at bounding box center [488, 176] width 17 height 17
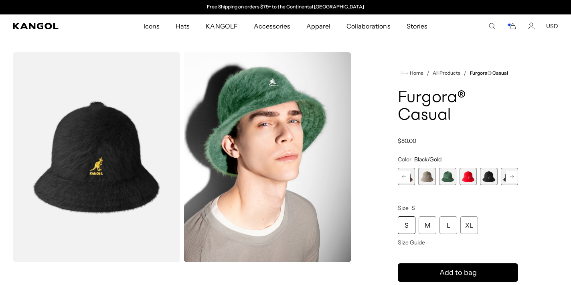
click at [507, 179] on rect at bounding box center [512, 177] width 12 height 12
click at [512, 177] on rect at bounding box center [512, 177] width 12 height 12
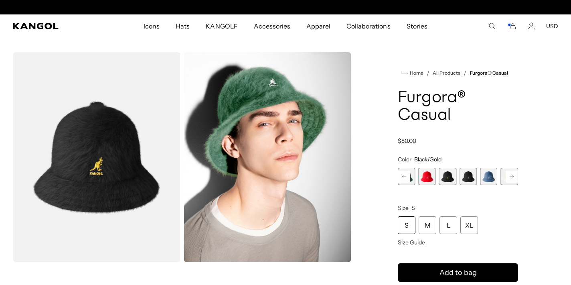
click at [490, 177] on span "10 of 12" at bounding box center [488, 176] width 17 height 17
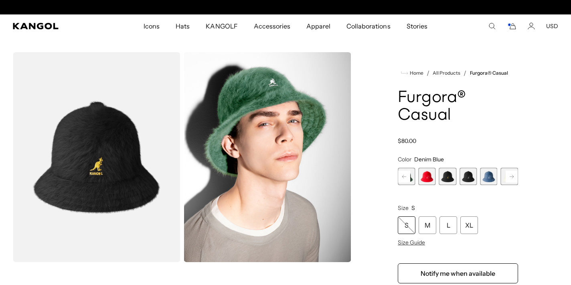
scroll to position [0, 165]
click at [490, 176] on span "10 of 12" at bounding box center [488, 176] width 17 height 17
click at [474, 178] on span "9 of 12" at bounding box center [468, 176] width 17 height 17
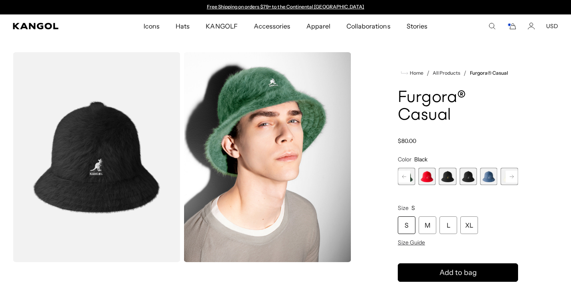
click at [487, 178] on span "10 of 12" at bounding box center [488, 176] width 17 height 17
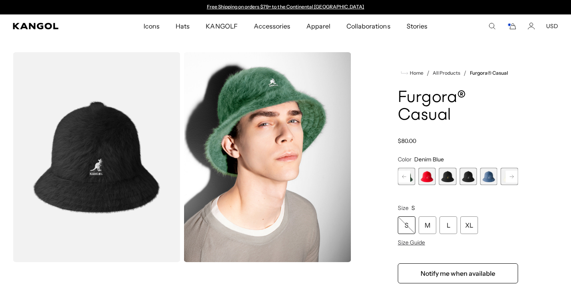
click at [515, 27] on icon "Cart" at bounding box center [512, 25] width 10 height 7
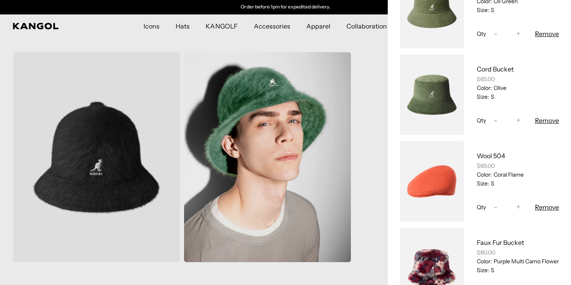
scroll to position [96, 0]
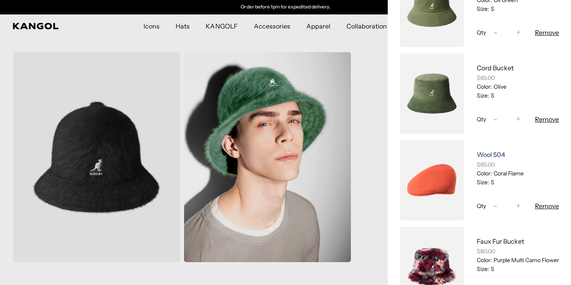
click at [487, 152] on link "Wool 504" at bounding box center [491, 154] width 28 height 8
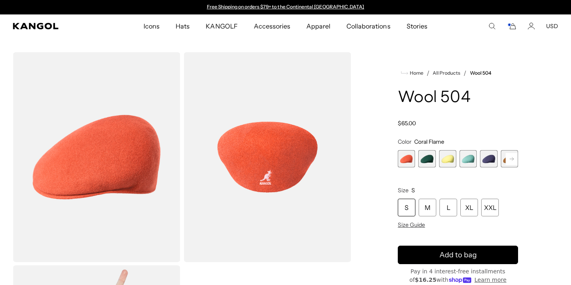
click at [156, 173] on img "Gallery Viewer" at bounding box center [97, 157] width 168 height 210
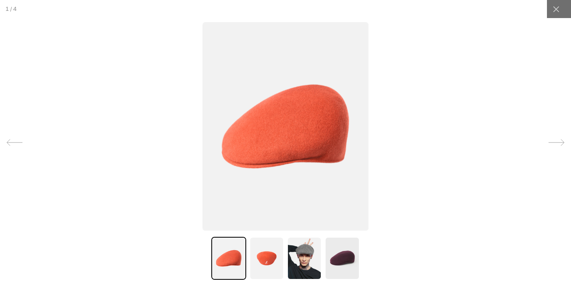
click at [267, 258] on img at bounding box center [267, 258] width 35 height 43
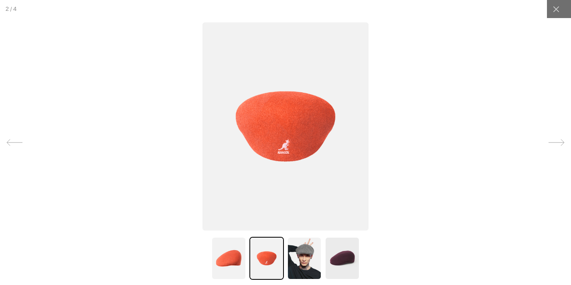
click at [238, 255] on img at bounding box center [228, 258] width 35 height 43
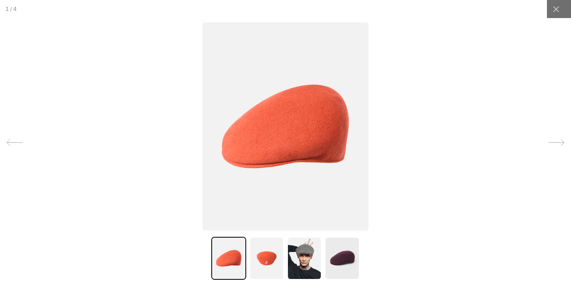
click at [268, 249] on img at bounding box center [267, 258] width 35 height 43
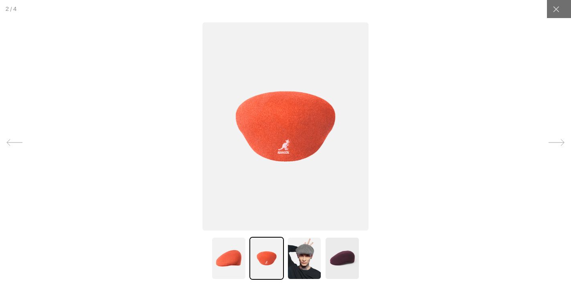
scroll to position [0, 165]
click at [241, 258] on img at bounding box center [228, 258] width 35 height 43
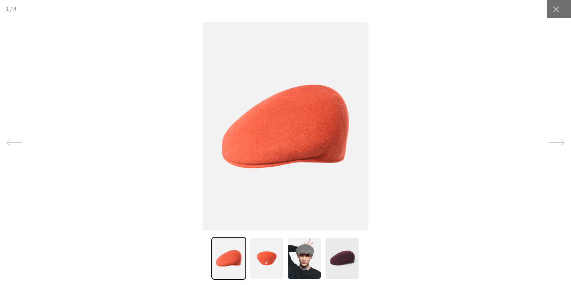
click at [258, 258] on img at bounding box center [267, 258] width 35 height 43
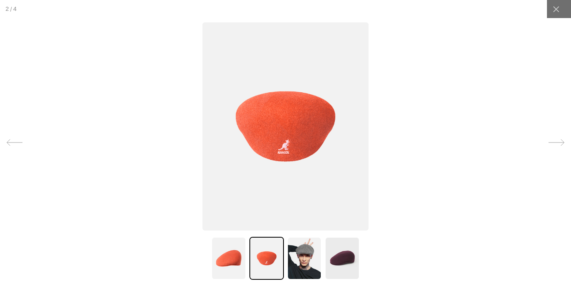
click at [232, 258] on img at bounding box center [228, 258] width 35 height 43
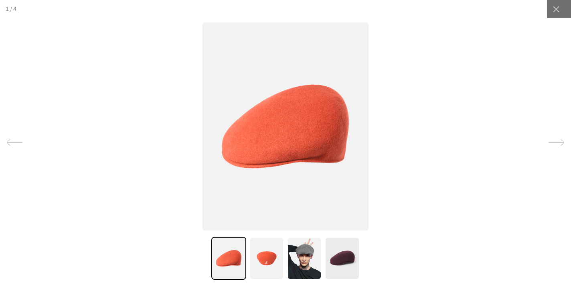
scroll to position [0, 0]
click at [252, 258] on img at bounding box center [267, 258] width 35 height 43
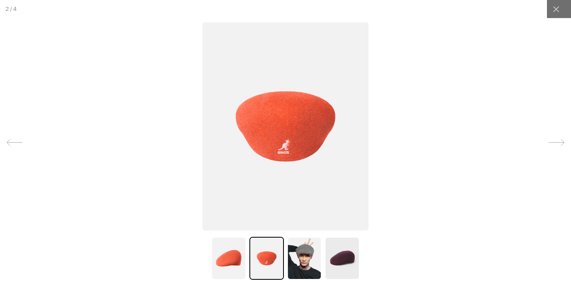
click at [231, 258] on img at bounding box center [228, 258] width 35 height 43
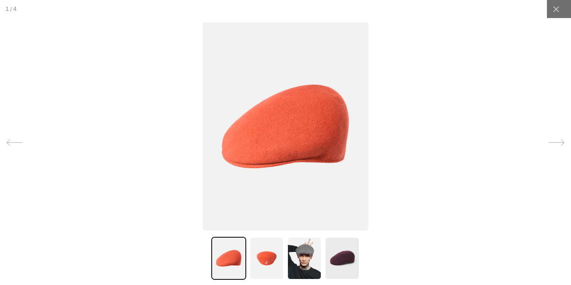
click at [252, 258] on img at bounding box center [267, 258] width 35 height 43
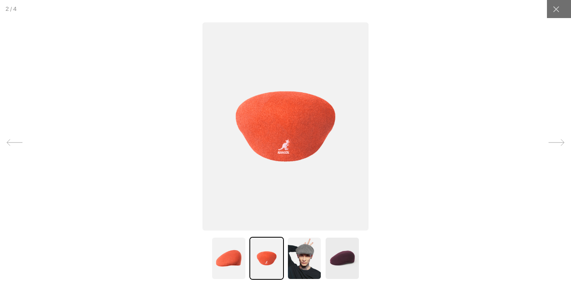
click at [233, 257] on img at bounding box center [228, 258] width 35 height 43
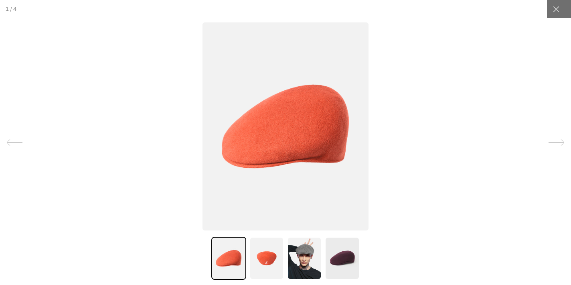
click at [257, 257] on img at bounding box center [267, 258] width 35 height 43
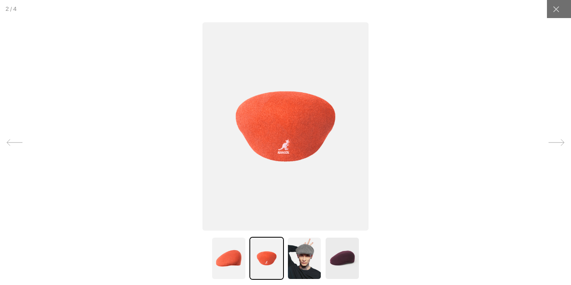
scroll to position [0, 165]
click at [554, 8] on icon at bounding box center [557, 9] width 8 height 8
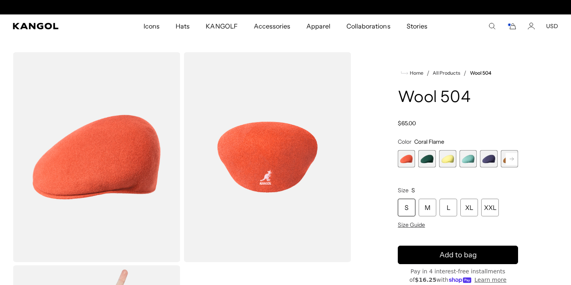
scroll to position [0, 0]
click at [516, 28] on icon "Cart" at bounding box center [513, 27] width 6 height 6
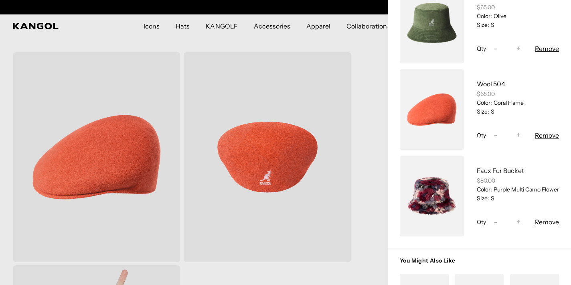
scroll to position [0, 165]
click at [498, 169] on link "Faux Fur Bucket" at bounding box center [500, 171] width 47 height 8
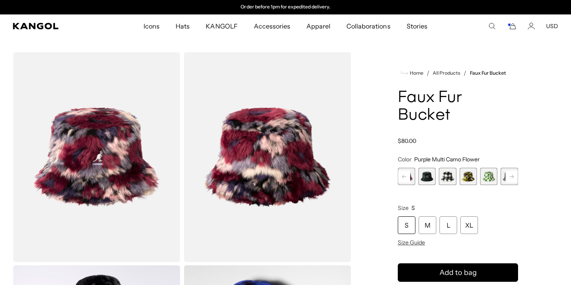
click at [516, 25] on icon "Cart" at bounding box center [512, 25] width 10 height 7
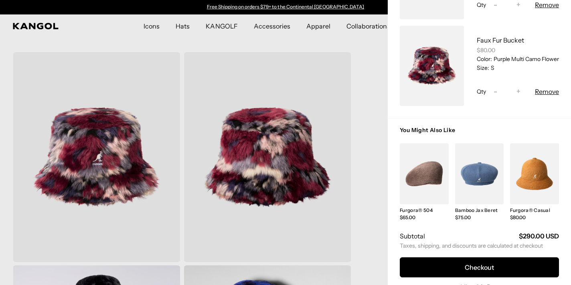
scroll to position [312, 0]
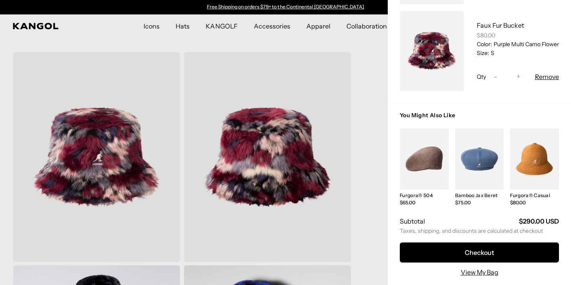
click at [547, 75] on button "Remove" at bounding box center [547, 77] width 24 height 10
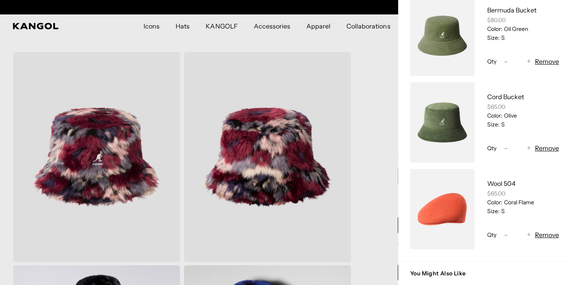
scroll to position [0, 165]
click at [464, 44] on link "My Bag" at bounding box center [443, 36] width 64 height 80
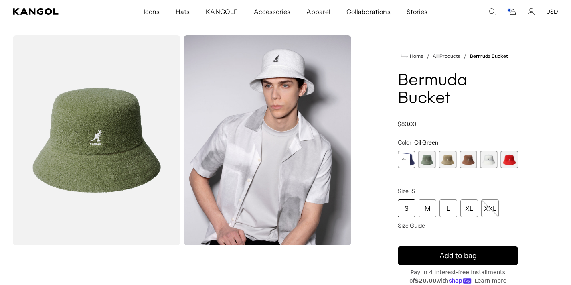
scroll to position [0, 165]
click at [515, 12] on icon "Cart" at bounding box center [512, 11] width 10 height 7
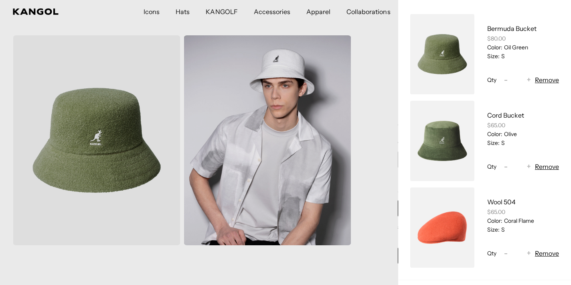
click at [540, 79] on button "Remove" at bounding box center [547, 80] width 24 height 10
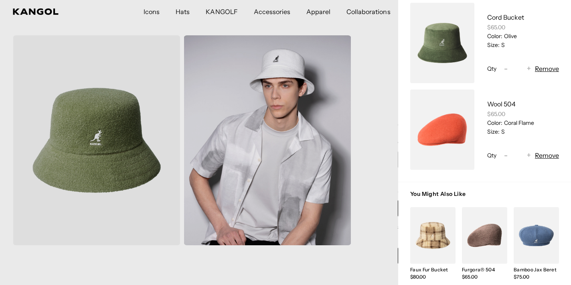
scroll to position [0, 0]
click at [541, 156] on button "Remove" at bounding box center [547, 155] width 24 height 10
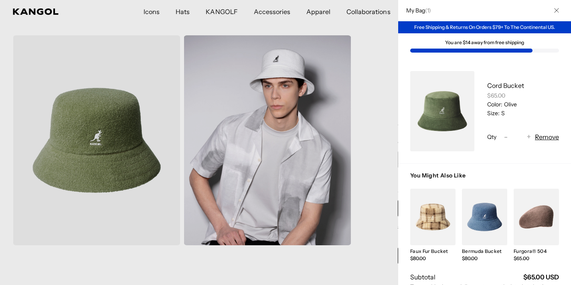
scroll to position [0, 165]
click at [470, 107] on link "My Bag" at bounding box center [443, 111] width 64 height 80
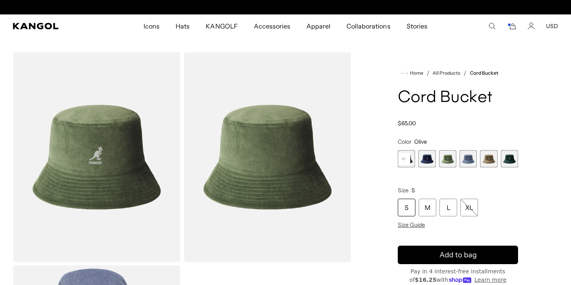
scroll to position [0, 165]
click at [138, 175] on img "Gallery Viewer" at bounding box center [97, 157] width 168 height 210
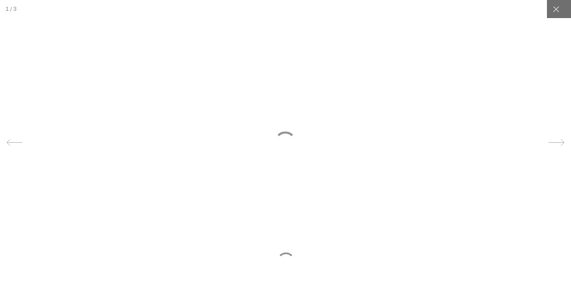
scroll to position [0, 0]
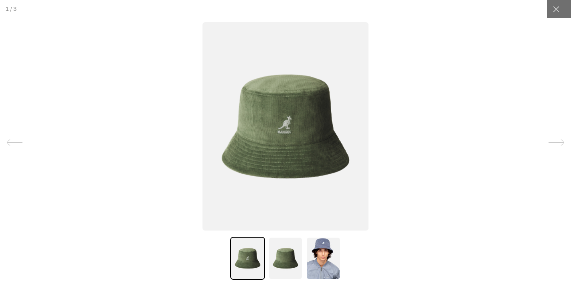
click at [325, 169] on img at bounding box center [286, 126] width 166 height 208
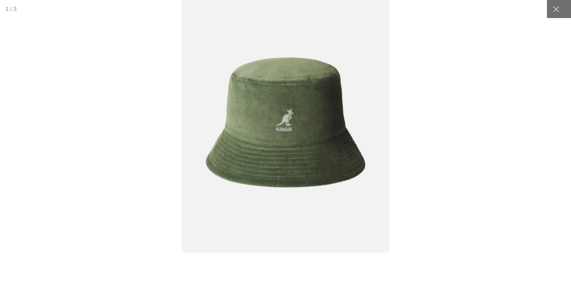
scroll to position [0, 165]
click at [320, 141] on img at bounding box center [286, 122] width 208 height 260
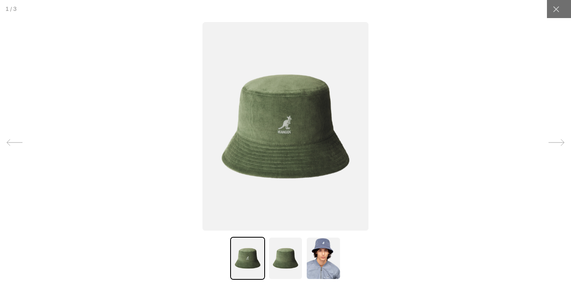
click at [319, 141] on img at bounding box center [286, 126] width 166 height 208
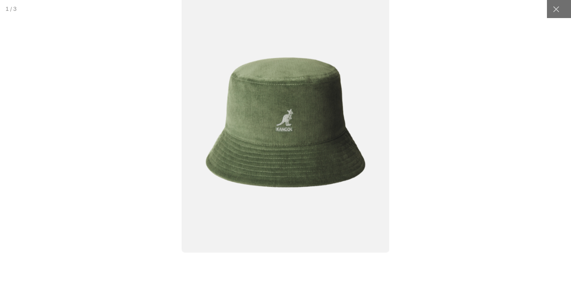
scroll to position [0, 0]
click at [319, 141] on img at bounding box center [286, 122] width 208 height 260
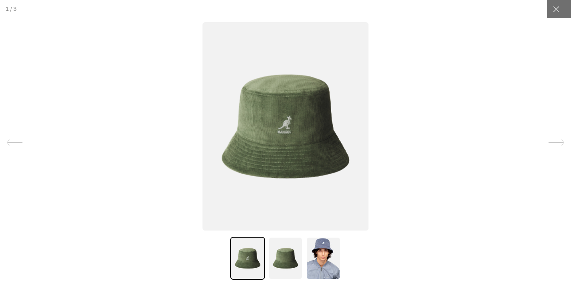
scroll to position [0, 165]
click at [291, 243] on img at bounding box center [285, 258] width 35 height 43
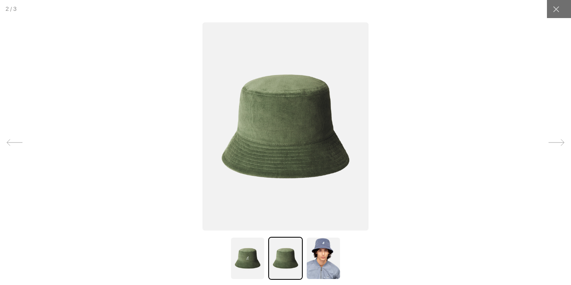
click at [306, 155] on img at bounding box center [286, 126] width 166 height 208
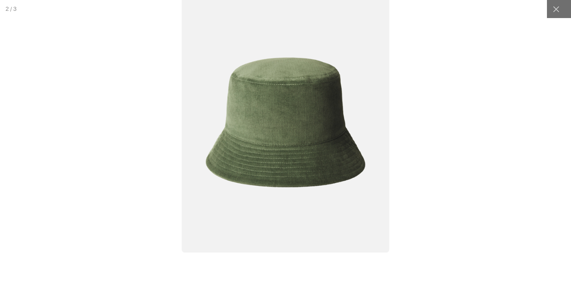
click at [306, 155] on img at bounding box center [286, 122] width 208 height 260
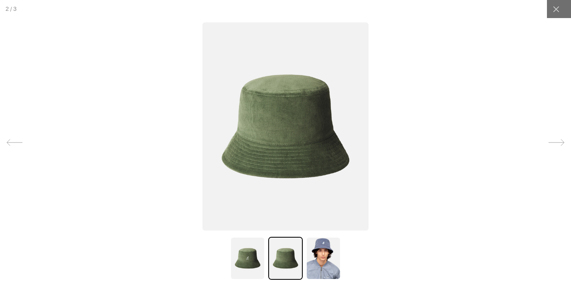
click at [250, 260] on img at bounding box center [247, 258] width 35 height 43
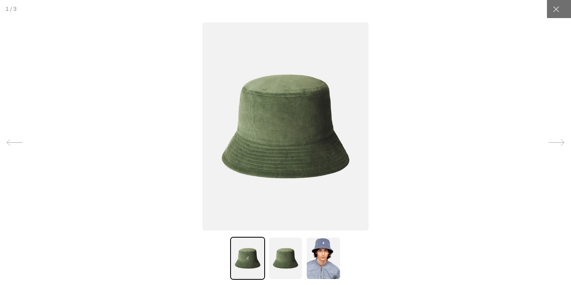
scroll to position [0, 0]
click at [285, 120] on img at bounding box center [286, 126] width 166 height 208
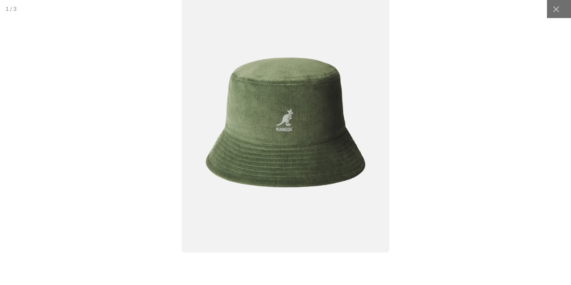
click at [312, 135] on img at bounding box center [286, 122] width 208 height 260
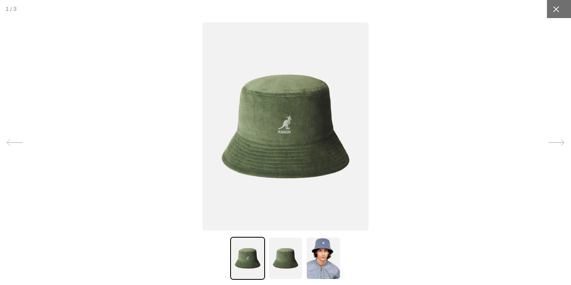
click at [560, 12] on icon at bounding box center [557, 9] width 8 height 8
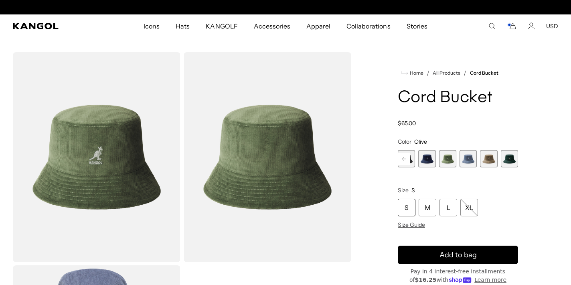
scroll to position [0, 165]
click at [516, 26] on icon "Cart" at bounding box center [512, 25] width 10 height 7
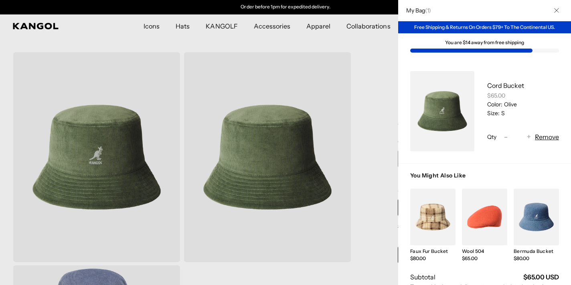
scroll to position [56, 0]
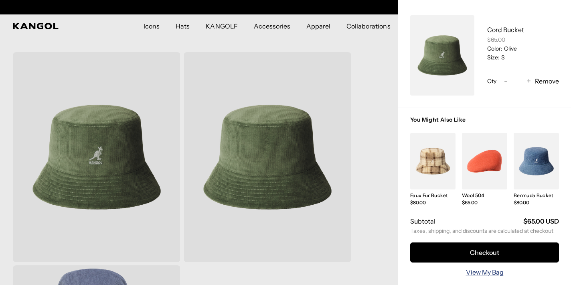
click at [482, 269] on link "View My Bag" at bounding box center [485, 272] width 38 height 10
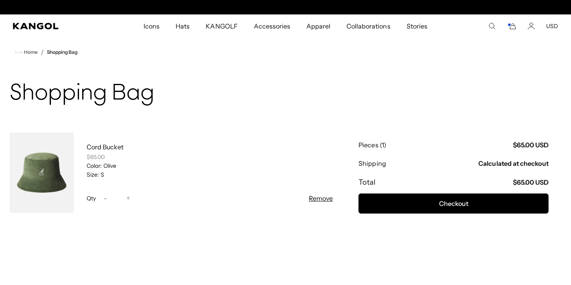
scroll to position [0, 165]
